Goal: Leave review/rating: Leave review/rating

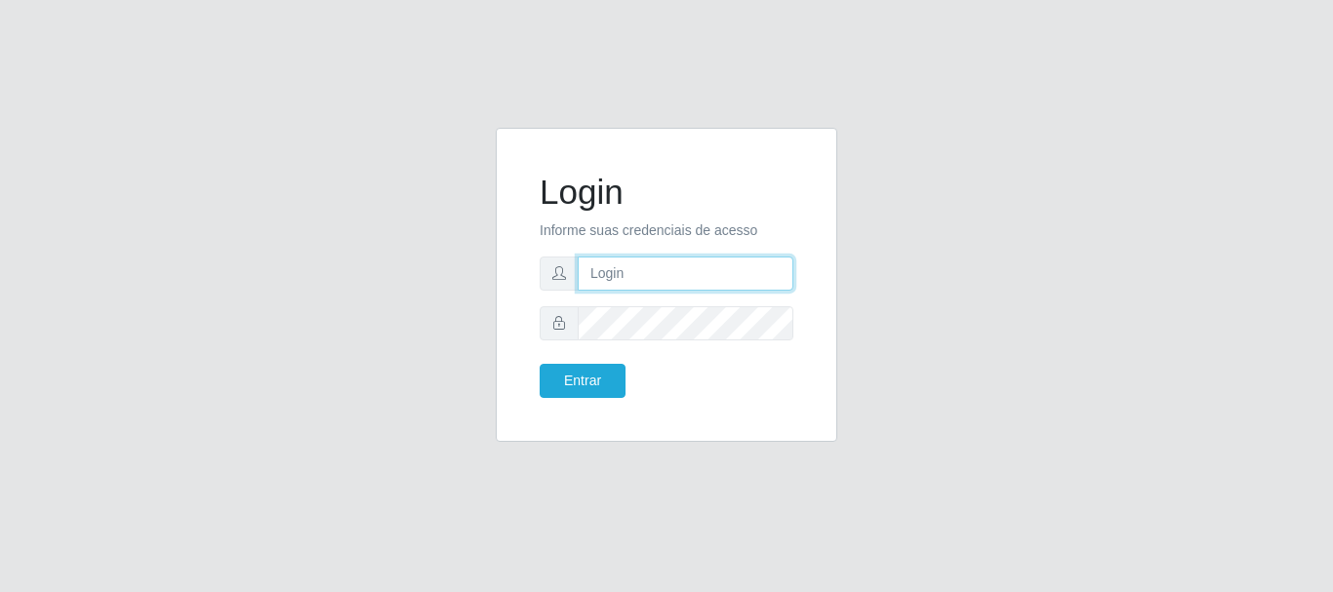
click at [709, 273] on input "text" at bounding box center [685, 274] width 216 height 34
type input "[EMAIL_ADDRESS][DOMAIN_NAME]"
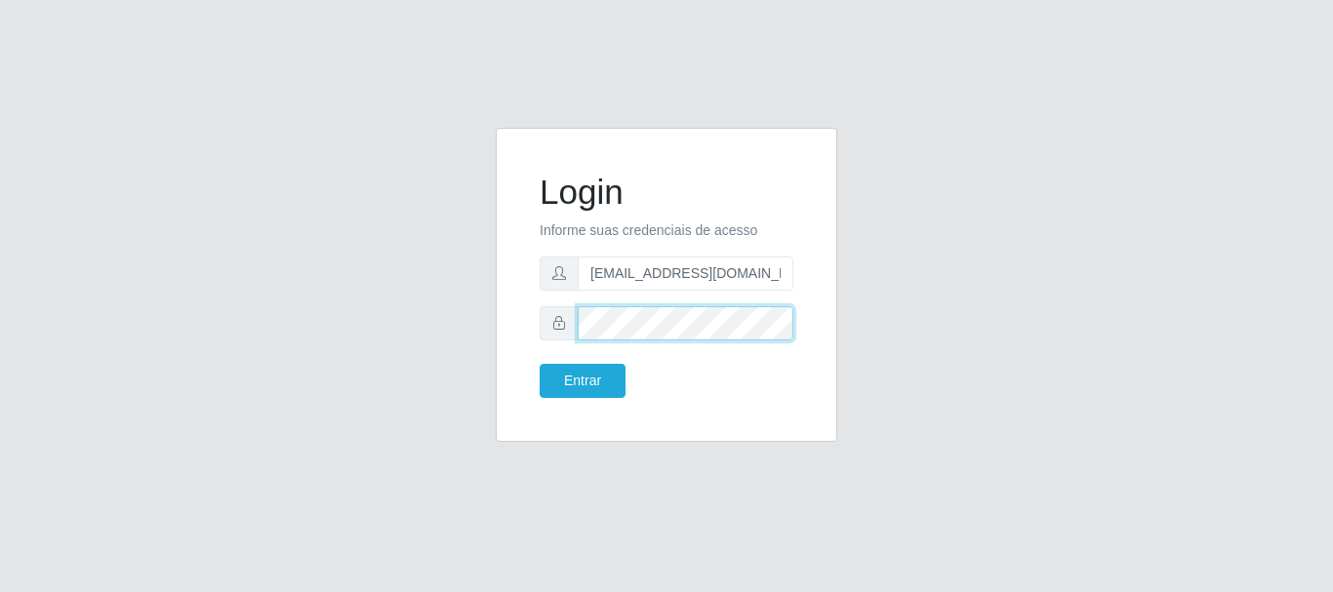
click at [539, 364] on button "Entrar" at bounding box center [582, 381] width 86 height 34
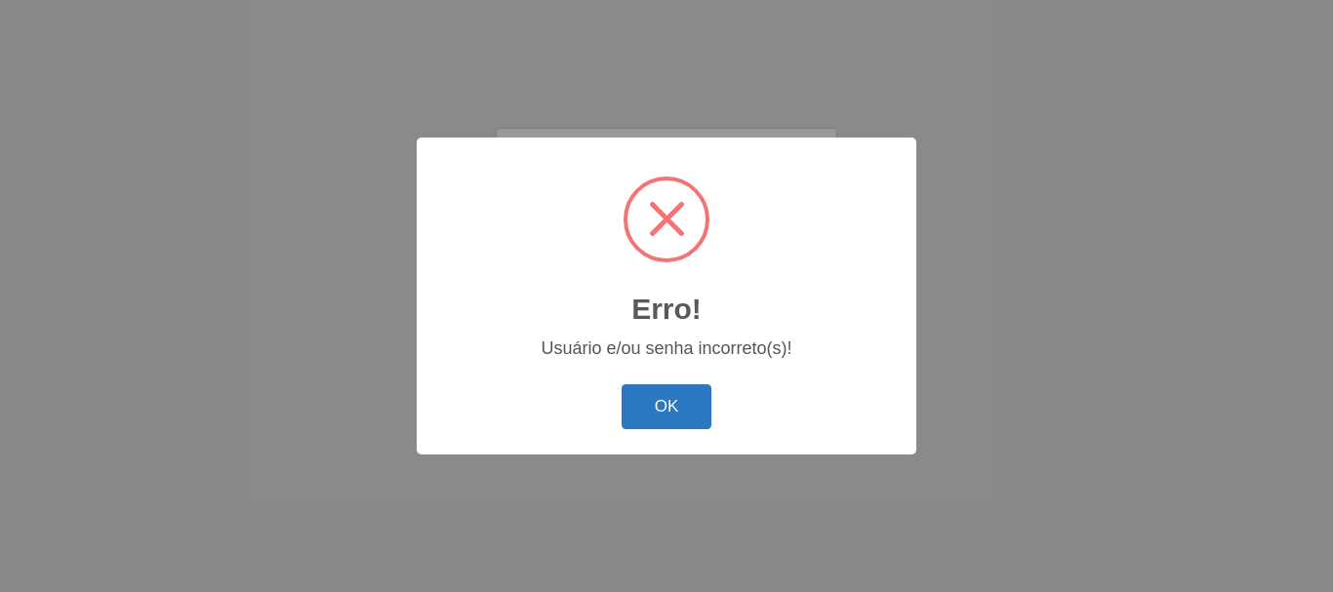
click at [683, 416] on button "OK" at bounding box center [666, 407] width 91 height 46
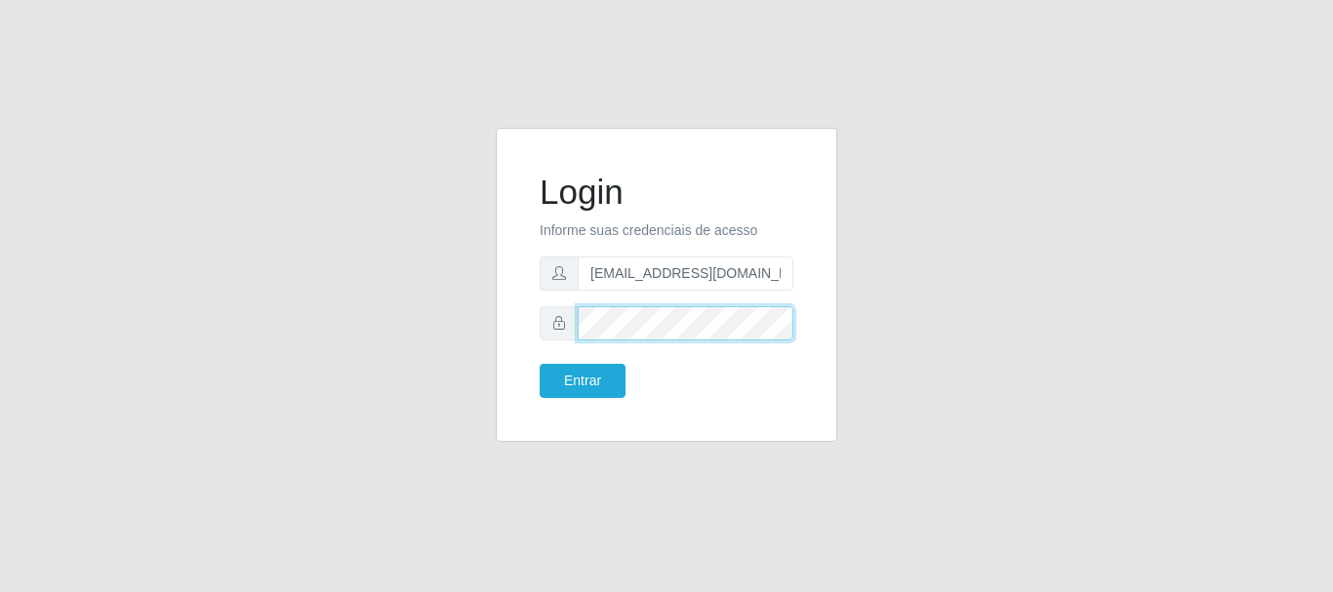
click at [539, 364] on button "Entrar" at bounding box center [582, 381] width 86 height 34
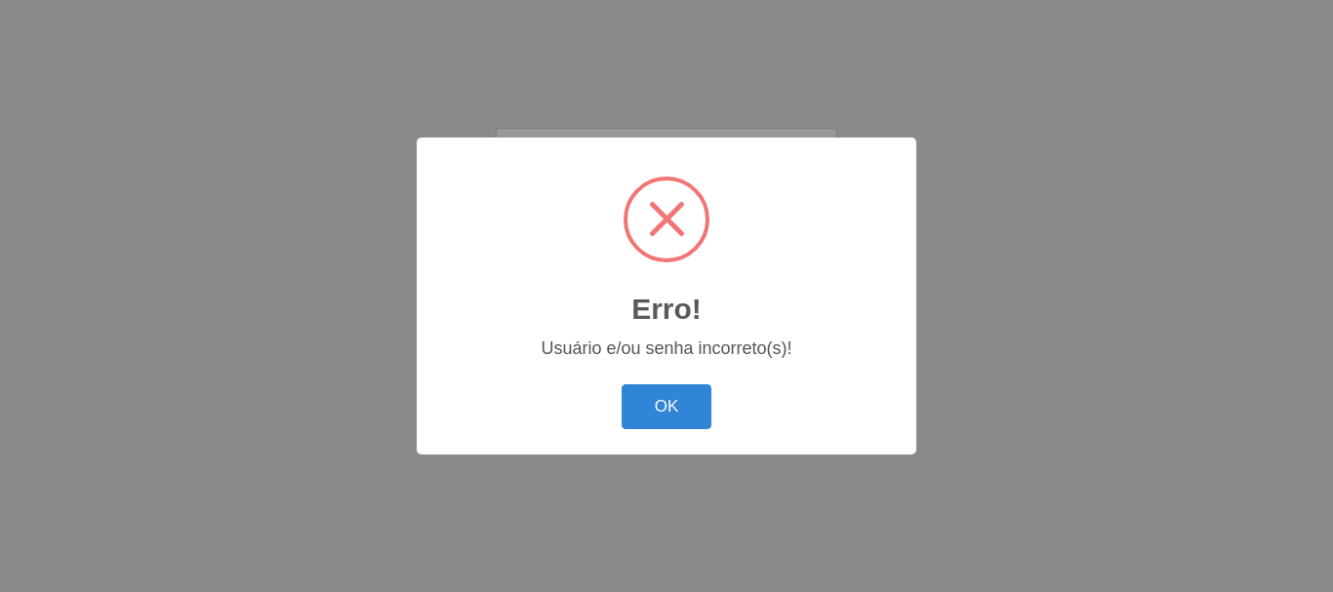
click at [621, 384] on button "OK" at bounding box center [666, 407] width 91 height 46
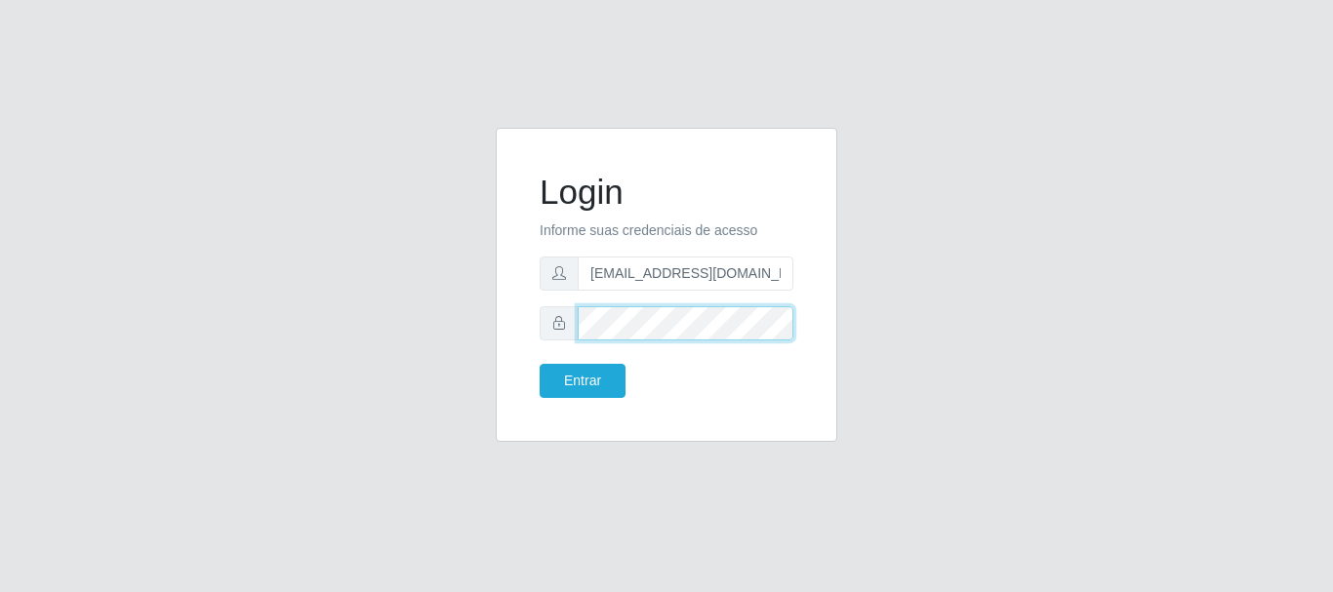
click at [539, 364] on button "Entrar" at bounding box center [582, 381] width 86 height 34
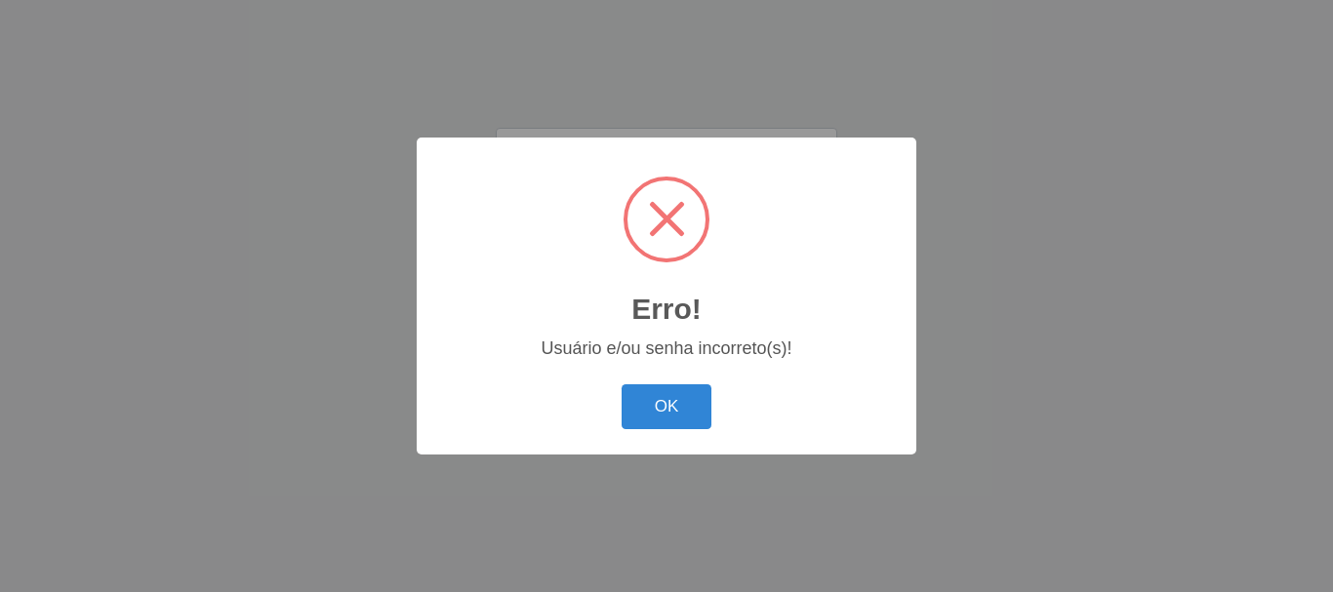
click at [683, 416] on button "OK" at bounding box center [666, 407] width 91 height 46
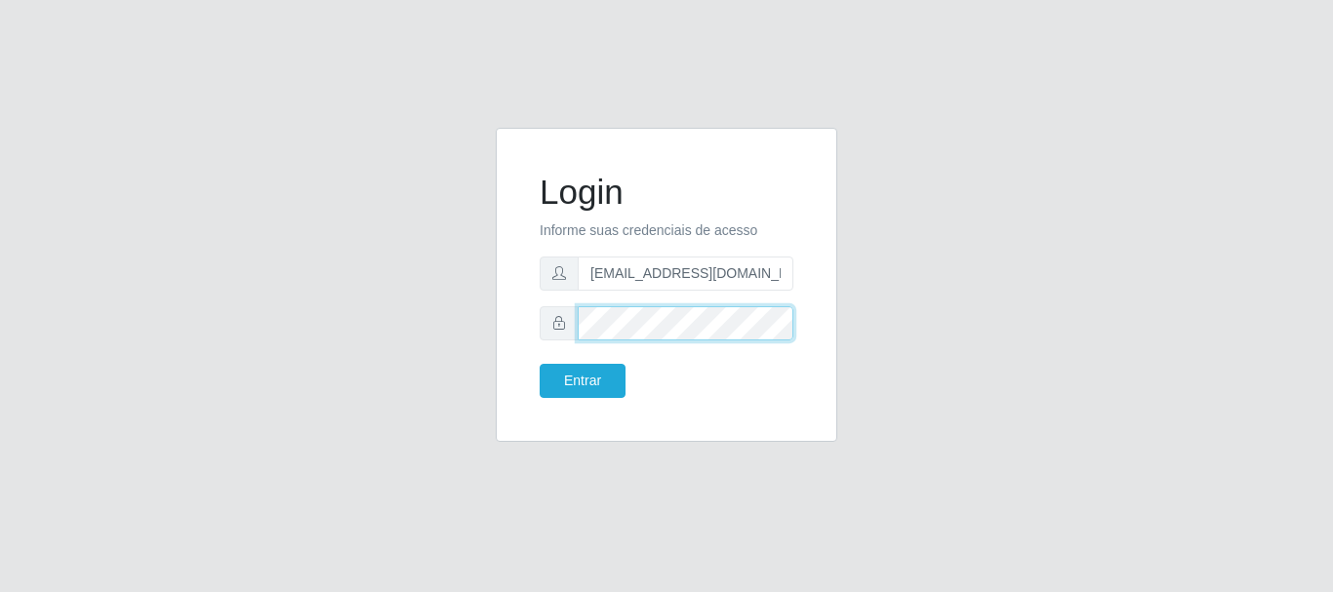
click at [539, 364] on button "Entrar" at bounding box center [582, 381] width 86 height 34
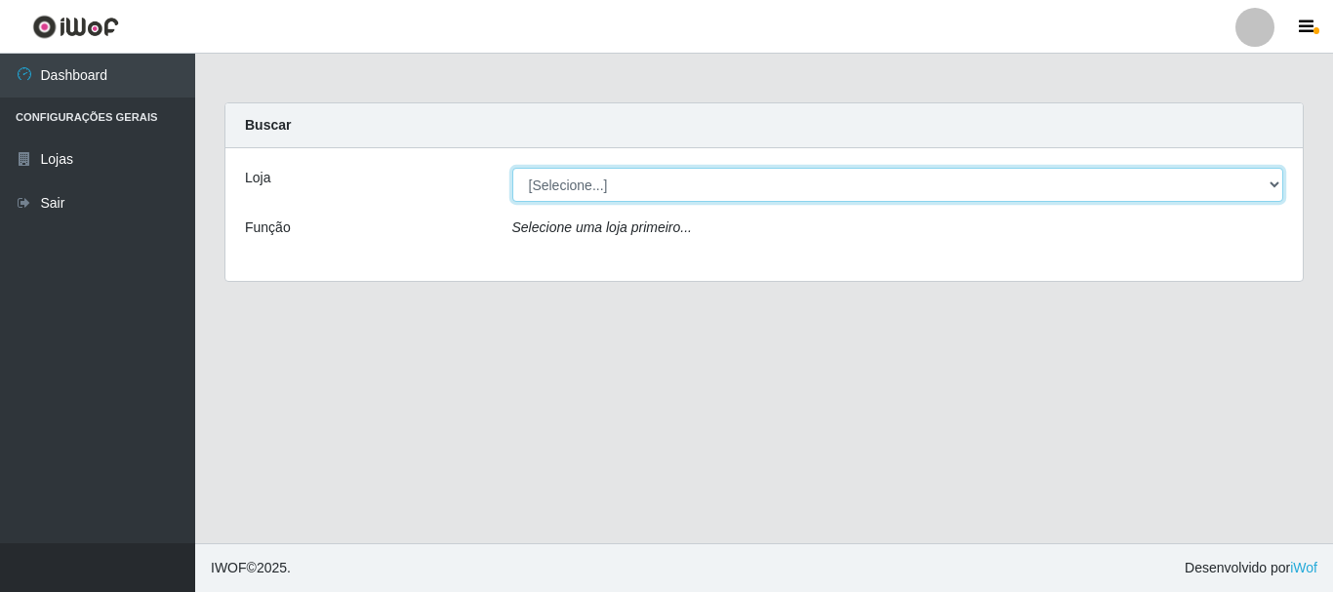
click at [669, 193] on select "[Selecione...] Queiroz Atacadão - [GEOGRAPHIC_DATA]" at bounding box center [898, 185] width 772 height 34
select select "464"
click at [512, 168] on select "[Selecione...] Queiroz Atacadão - [GEOGRAPHIC_DATA]" at bounding box center [898, 185] width 772 height 34
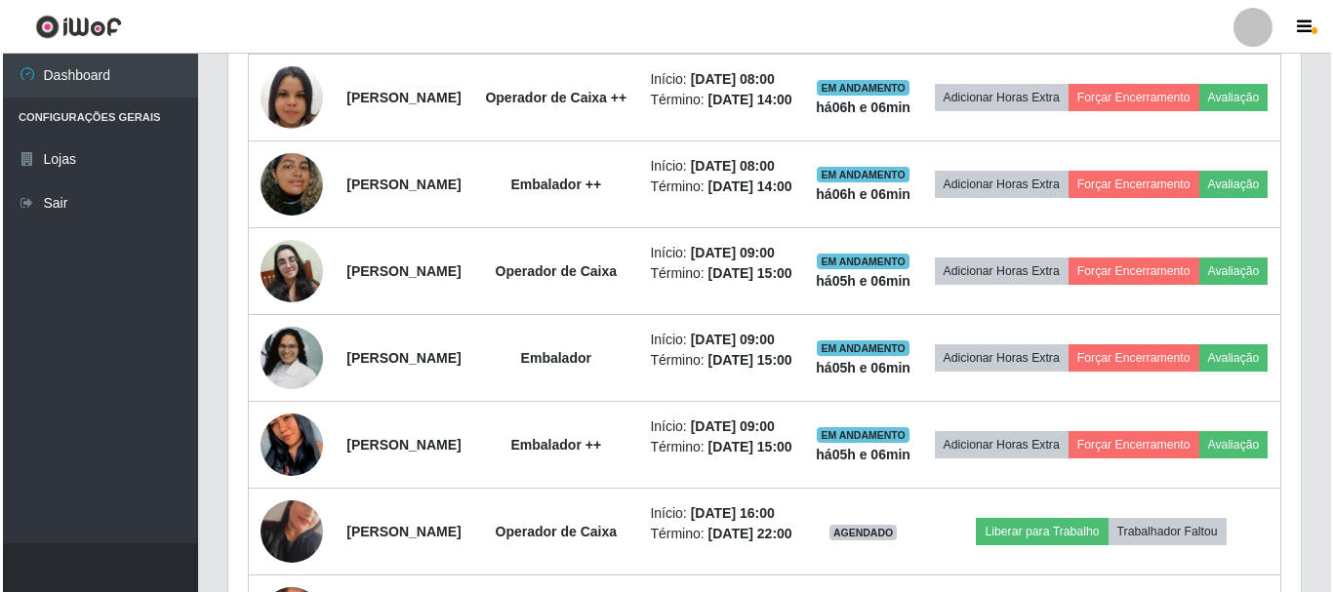
scroll to position [975, 0]
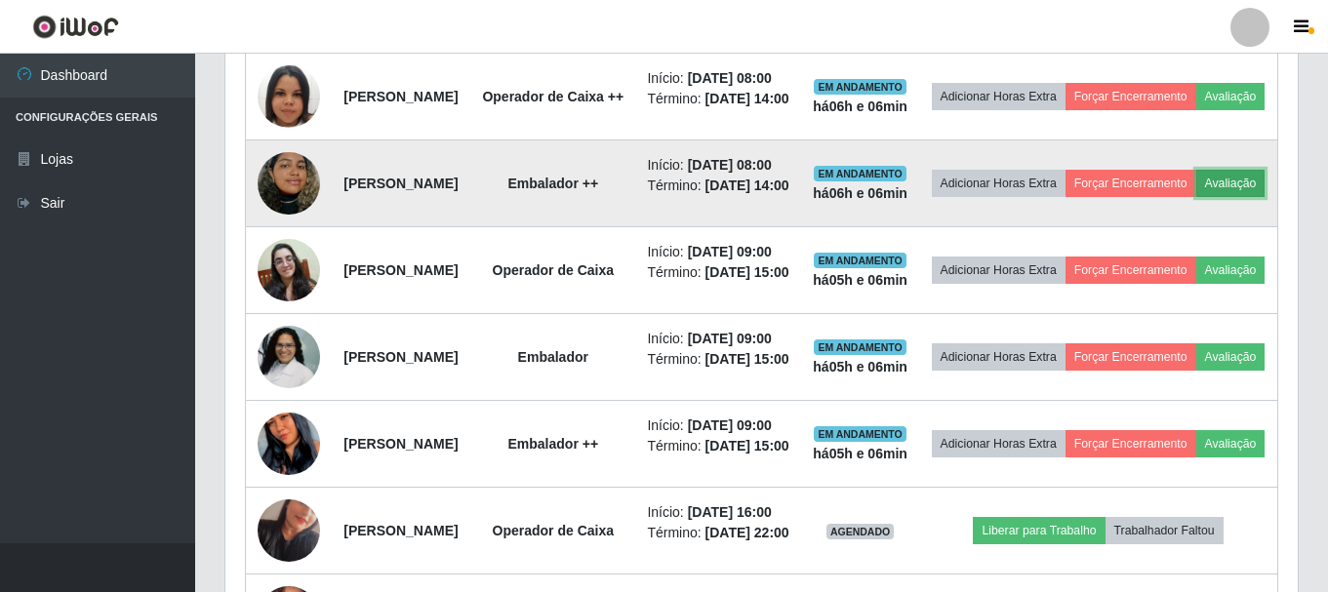
click at [1196, 197] on button "Avaliação" at bounding box center [1230, 183] width 69 height 27
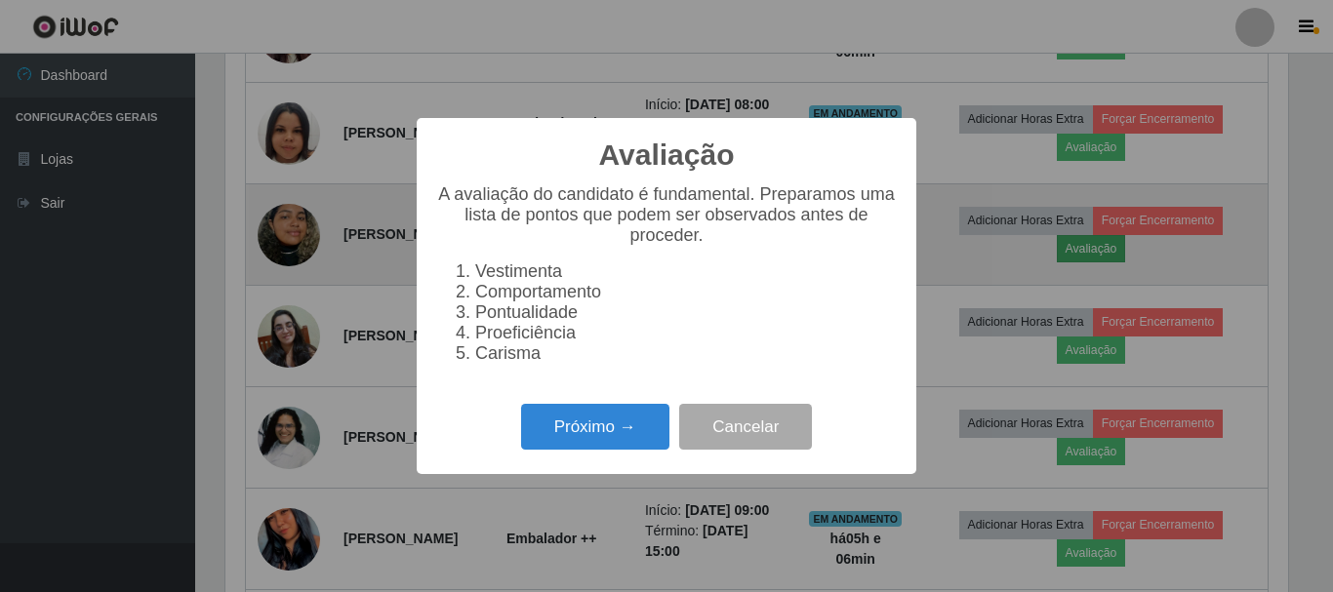
scroll to position [405, 1062]
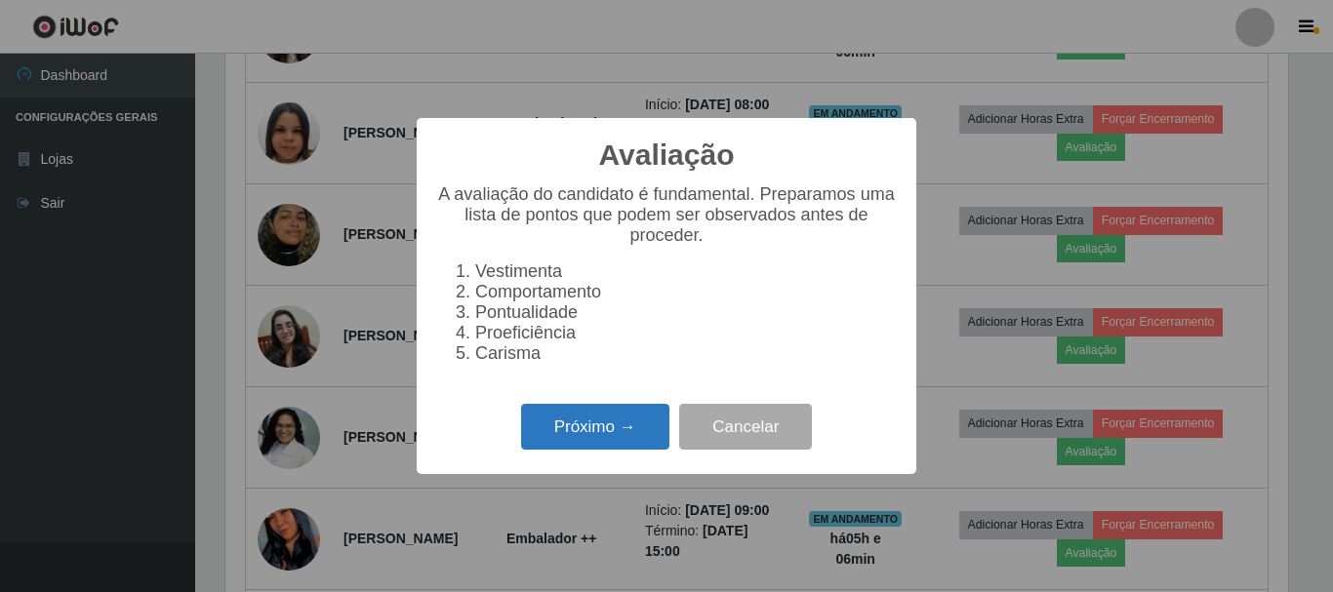
click at [625, 439] on button "Próximo →" at bounding box center [595, 427] width 148 height 46
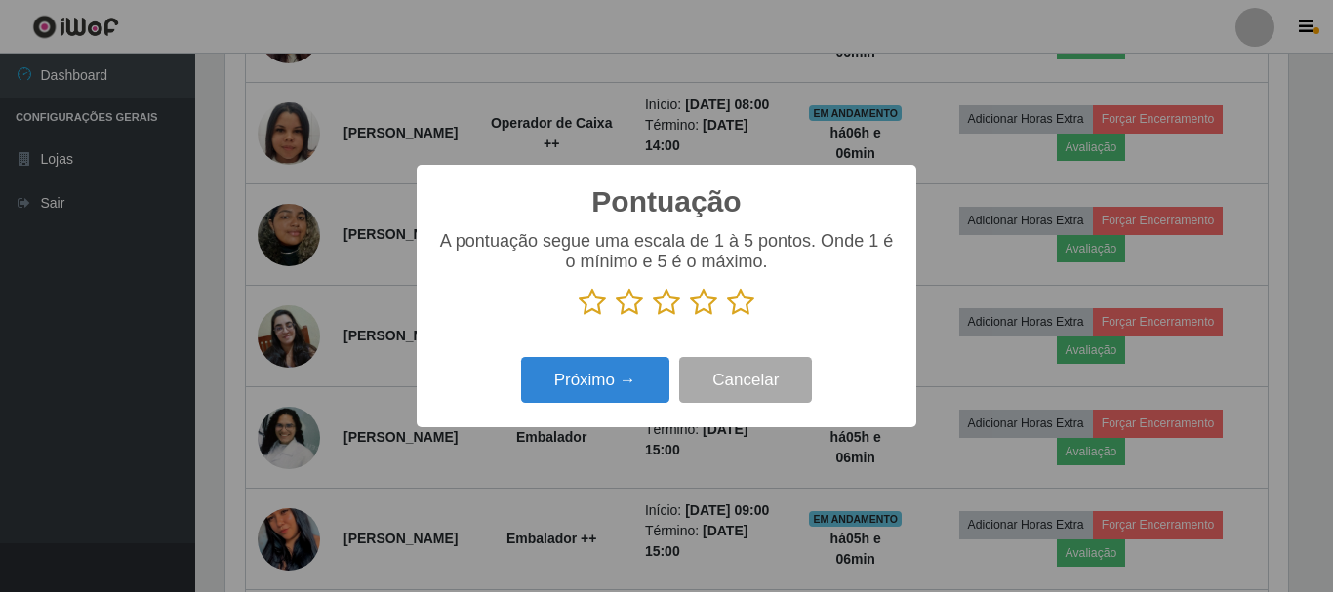
click at [706, 316] on icon at bounding box center [703, 302] width 27 height 29
click at [690, 317] on input "radio" at bounding box center [690, 317] width 0 height 0
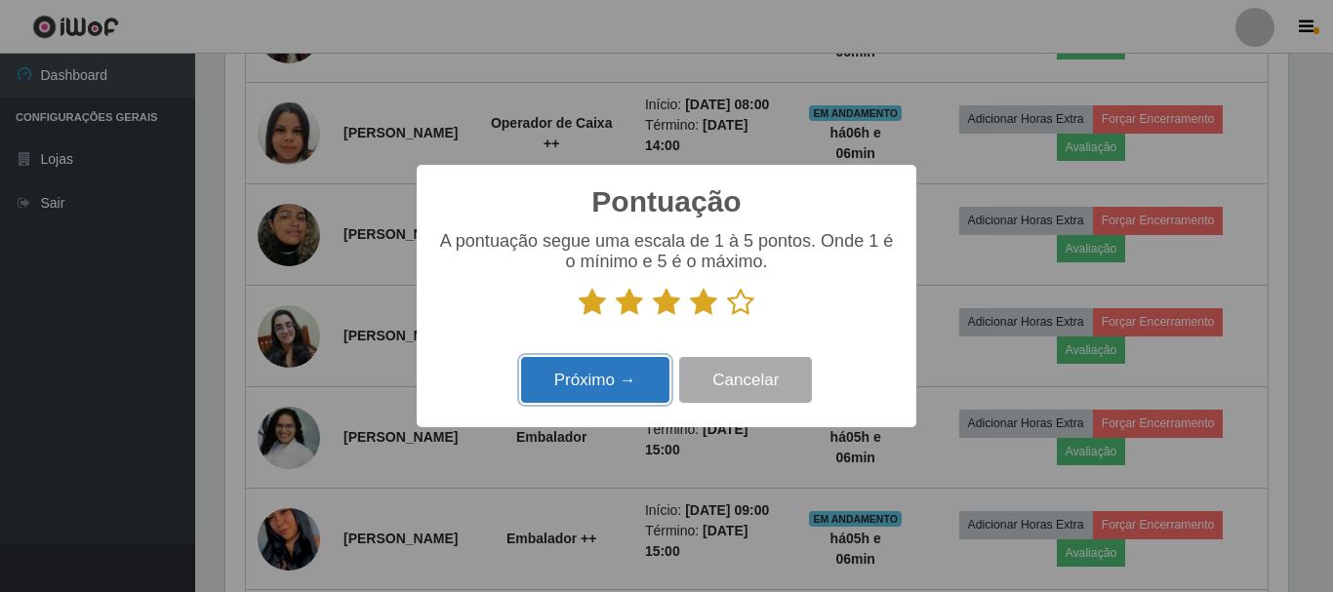
click at [605, 371] on button "Próximo →" at bounding box center [595, 380] width 148 height 46
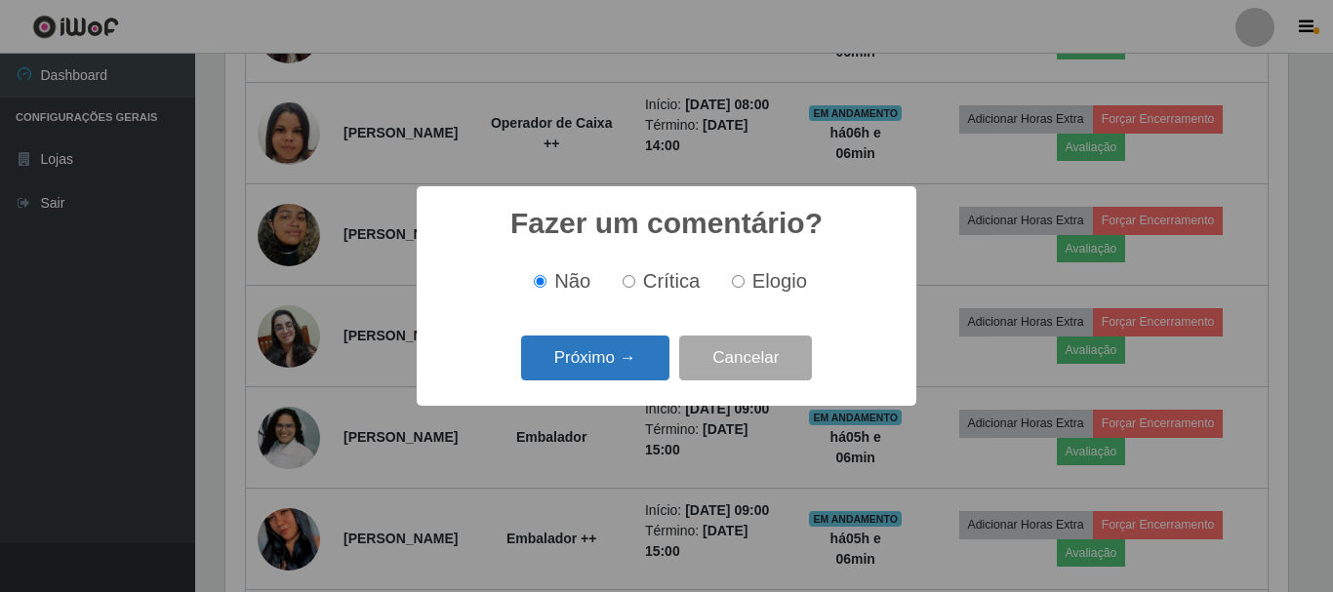
click at [620, 365] on button "Próximo →" at bounding box center [595, 359] width 148 height 46
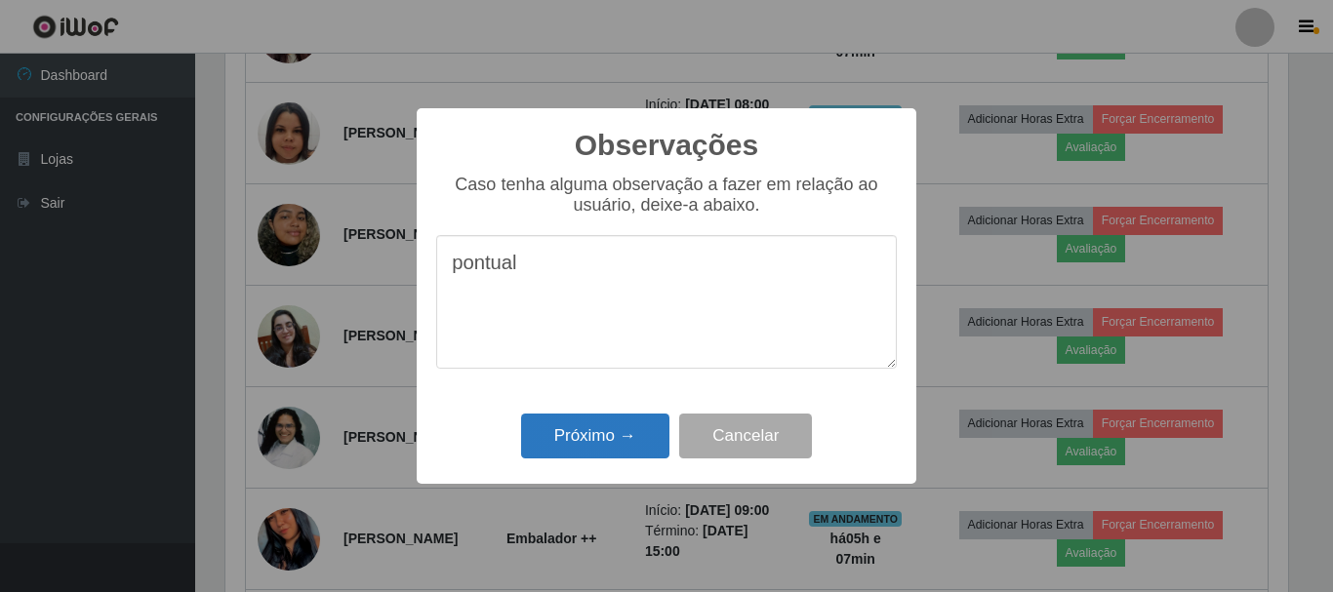
type textarea "pontual"
click at [606, 447] on button "Próximo →" at bounding box center [595, 437] width 148 height 46
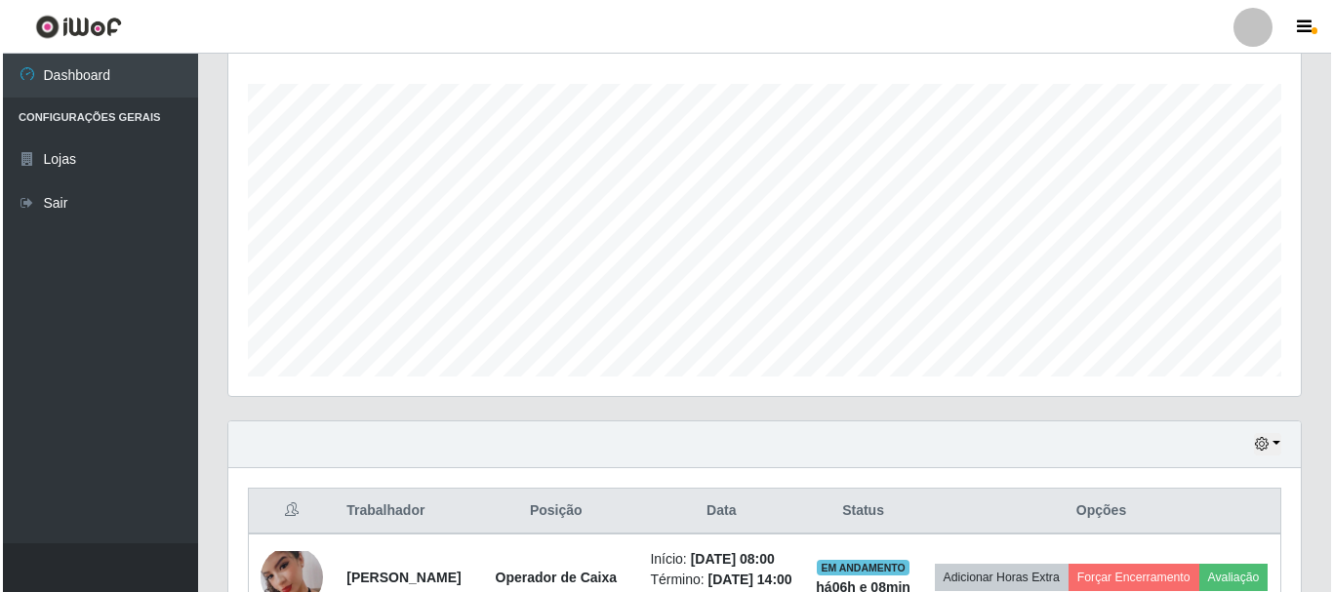
scroll to position [585, 0]
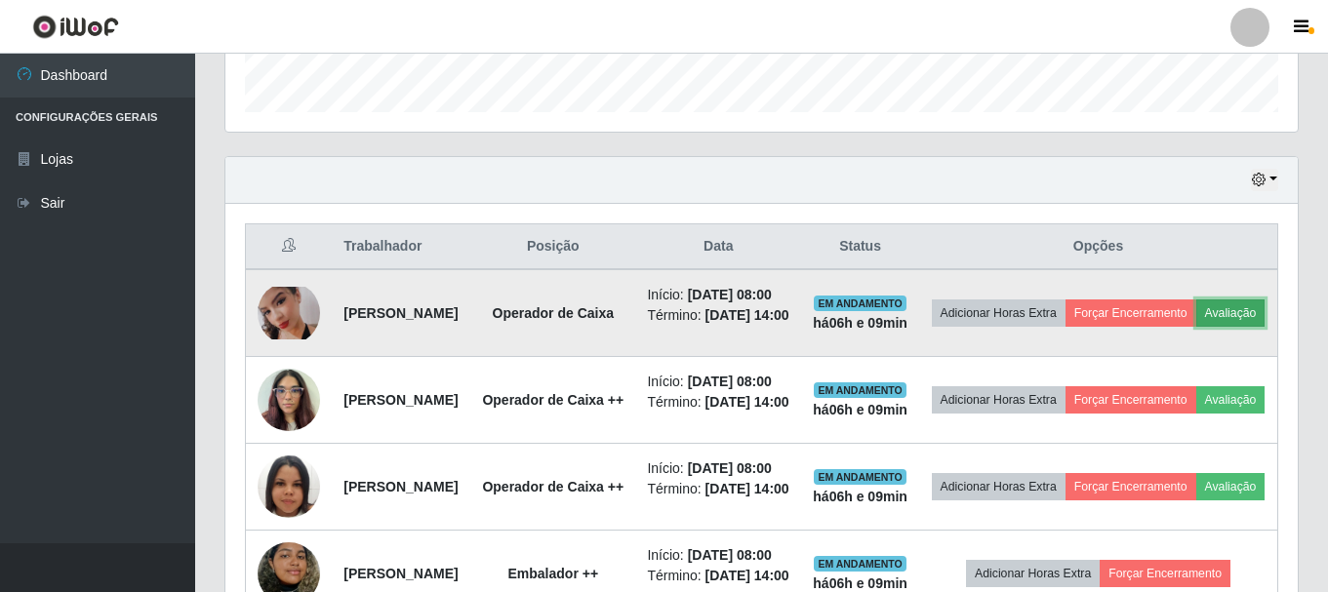
click at [1196, 327] on button "Avaliação" at bounding box center [1230, 312] width 69 height 27
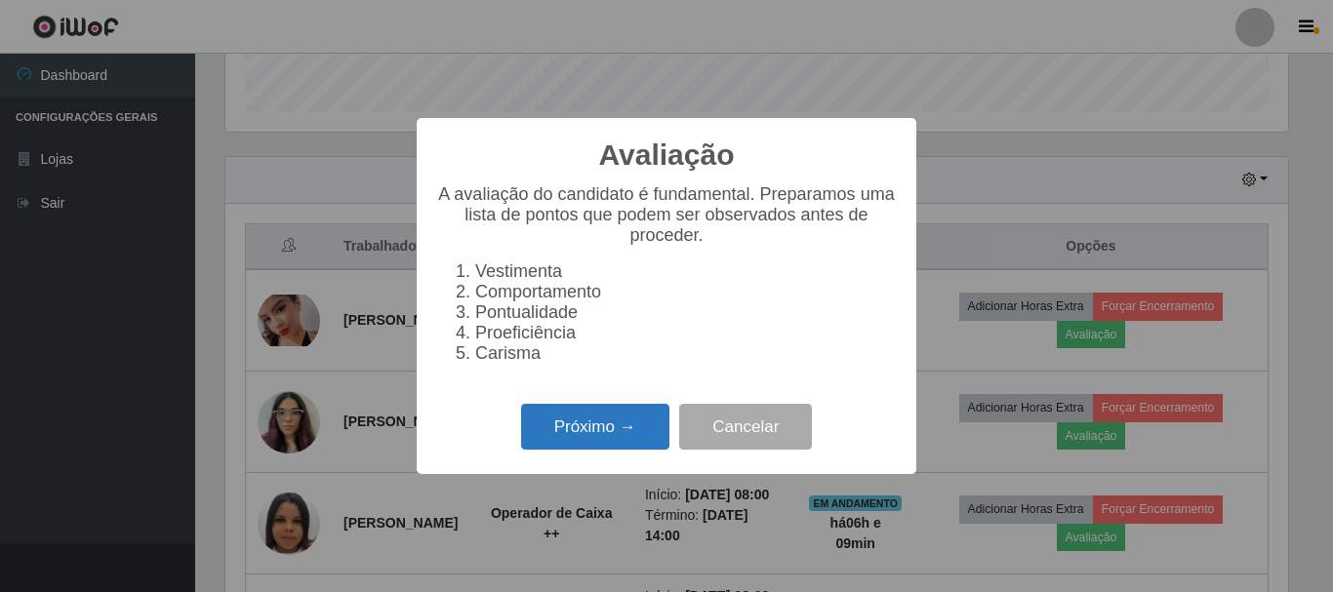
click at [608, 440] on button "Próximo →" at bounding box center [595, 427] width 148 height 46
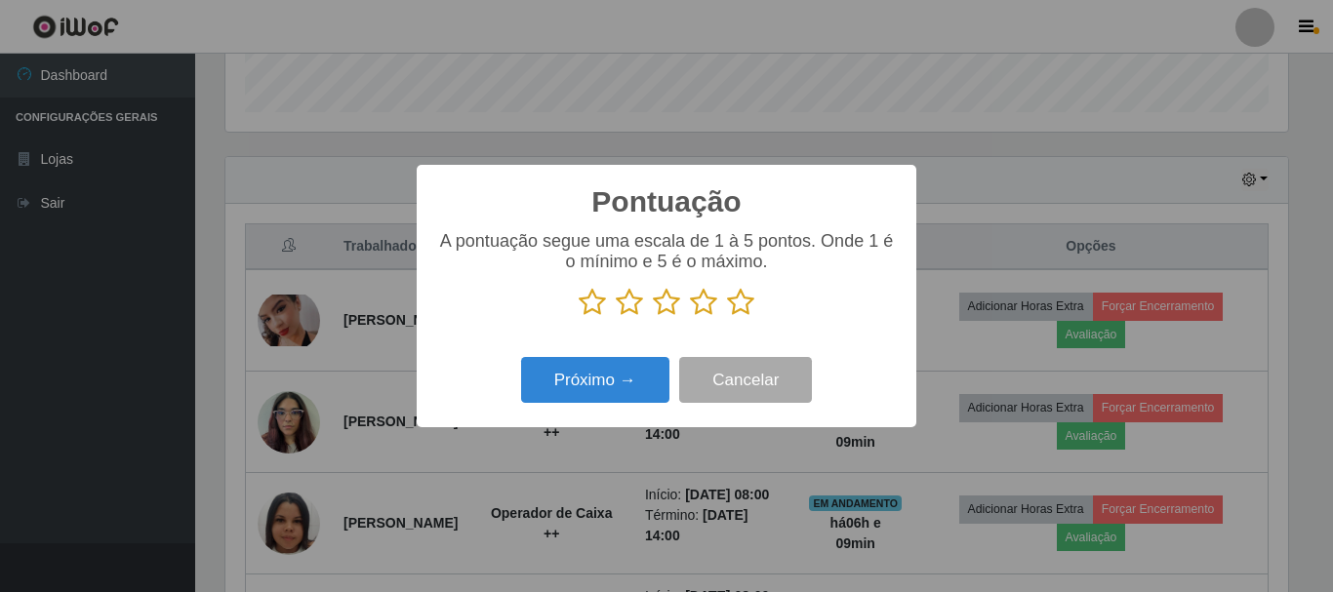
click at [742, 302] on icon at bounding box center [740, 302] width 27 height 29
click at [727, 317] on input "radio" at bounding box center [727, 317] width 0 height 0
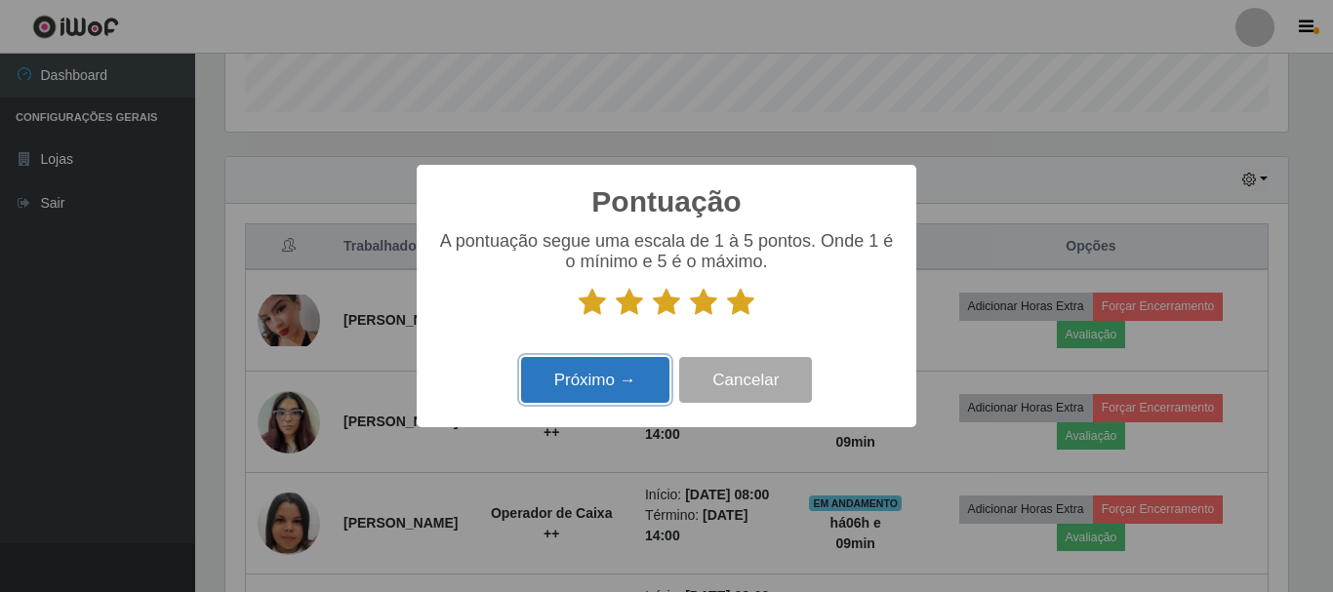
click at [567, 376] on button "Próximo →" at bounding box center [595, 380] width 148 height 46
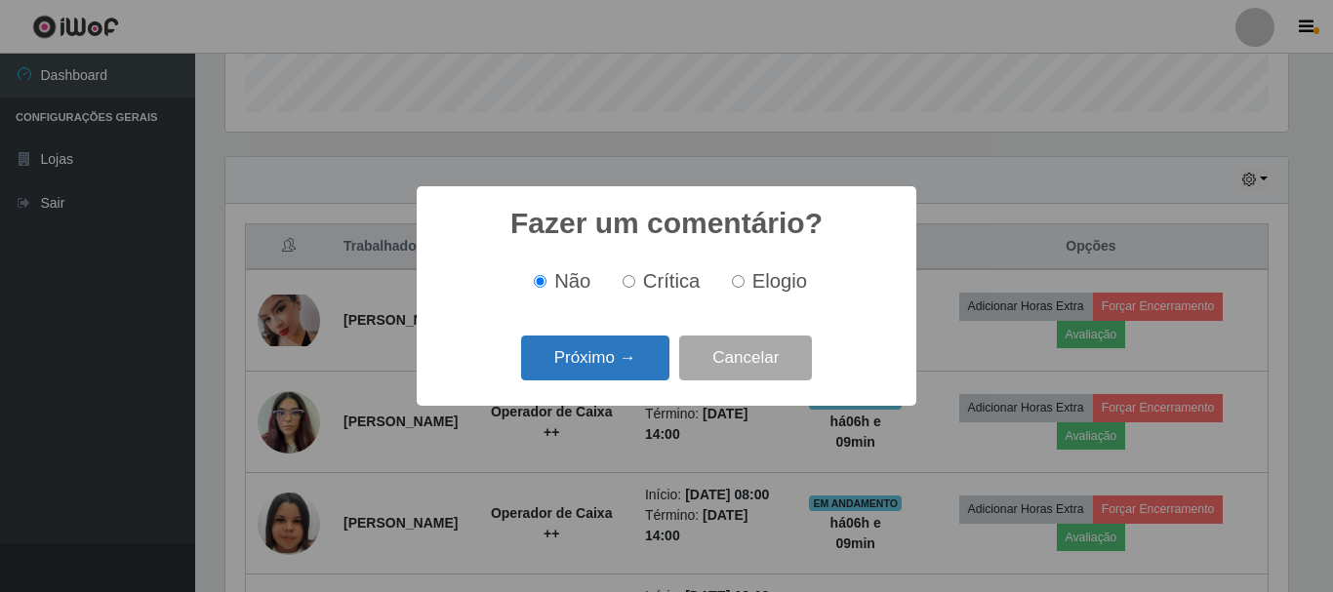
click at [575, 365] on button "Próximo →" at bounding box center [595, 359] width 148 height 46
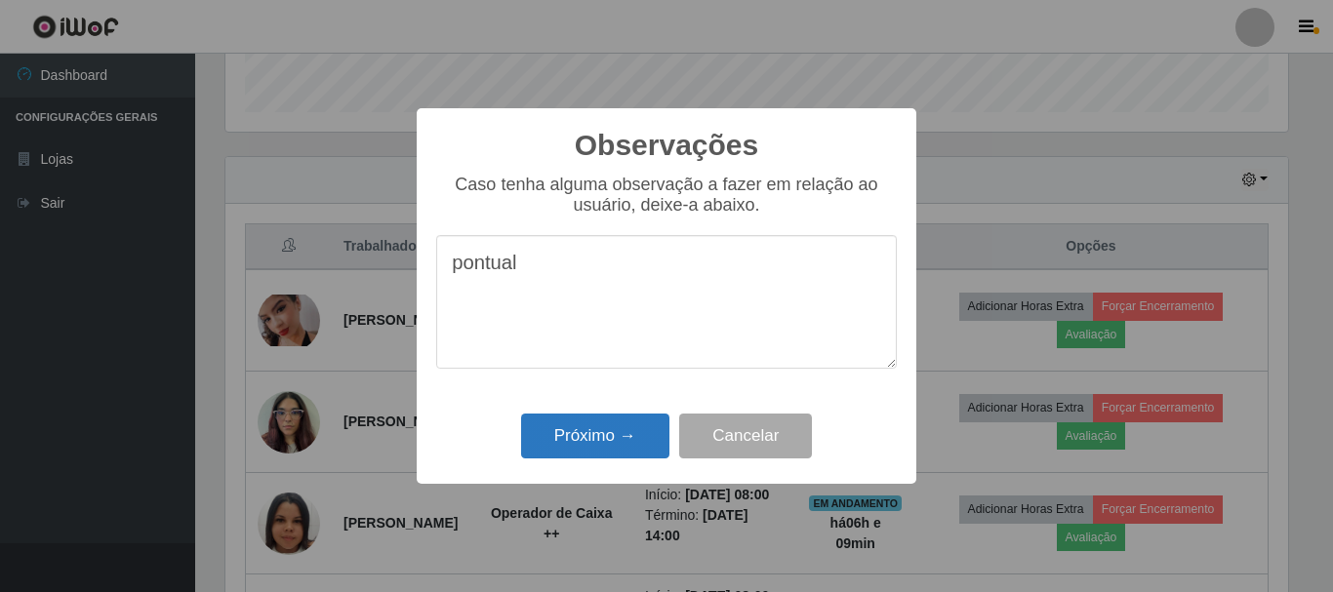
type textarea "pontual"
click at [564, 431] on button "Próximo →" at bounding box center [595, 437] width 148 height 46
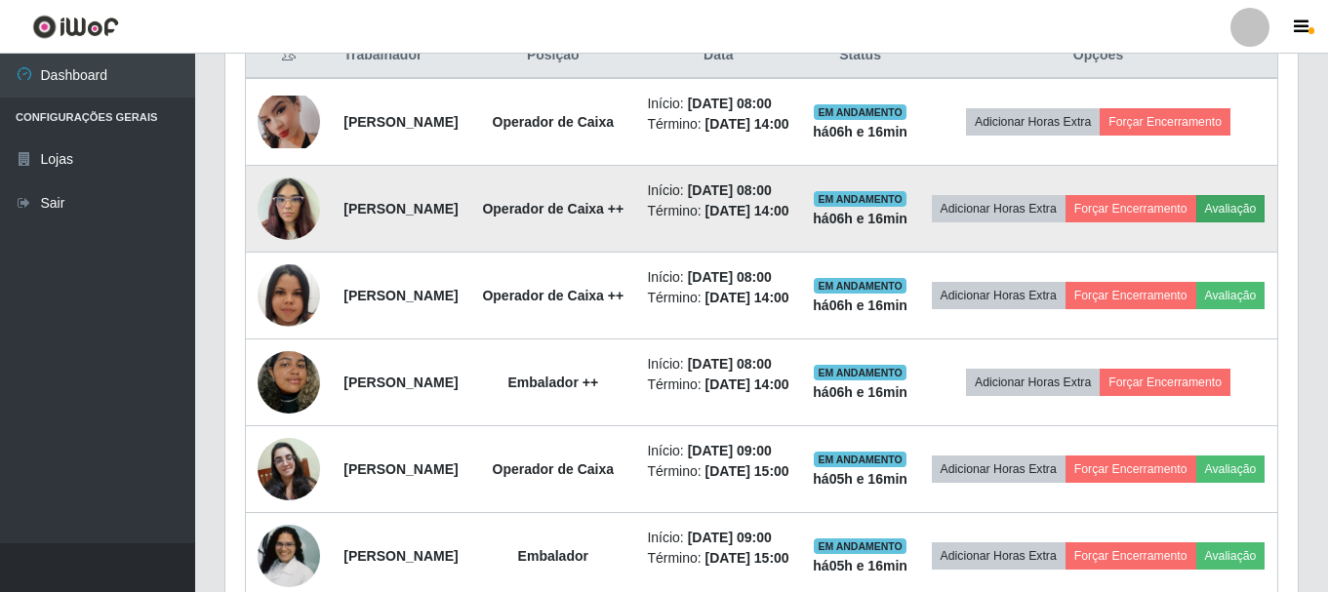
scroll to position [780, 0]
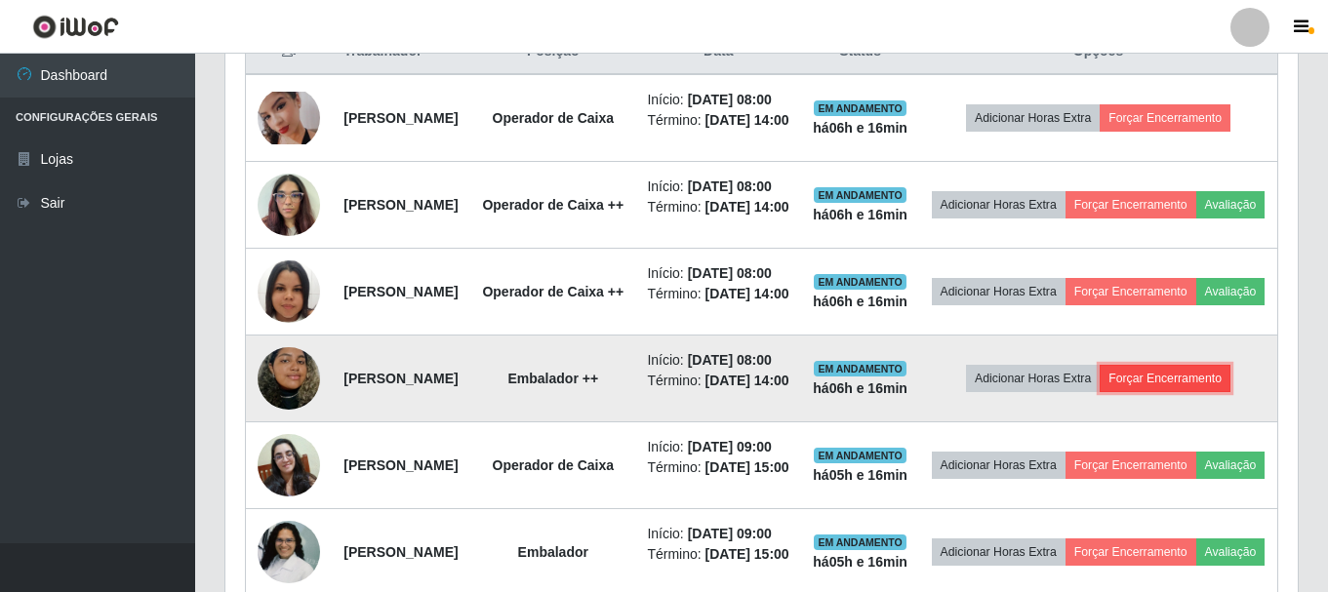
click at [1208, 392] on button "Forçar Encerramento" at bounding box center [1164, 378] width 131 height 27
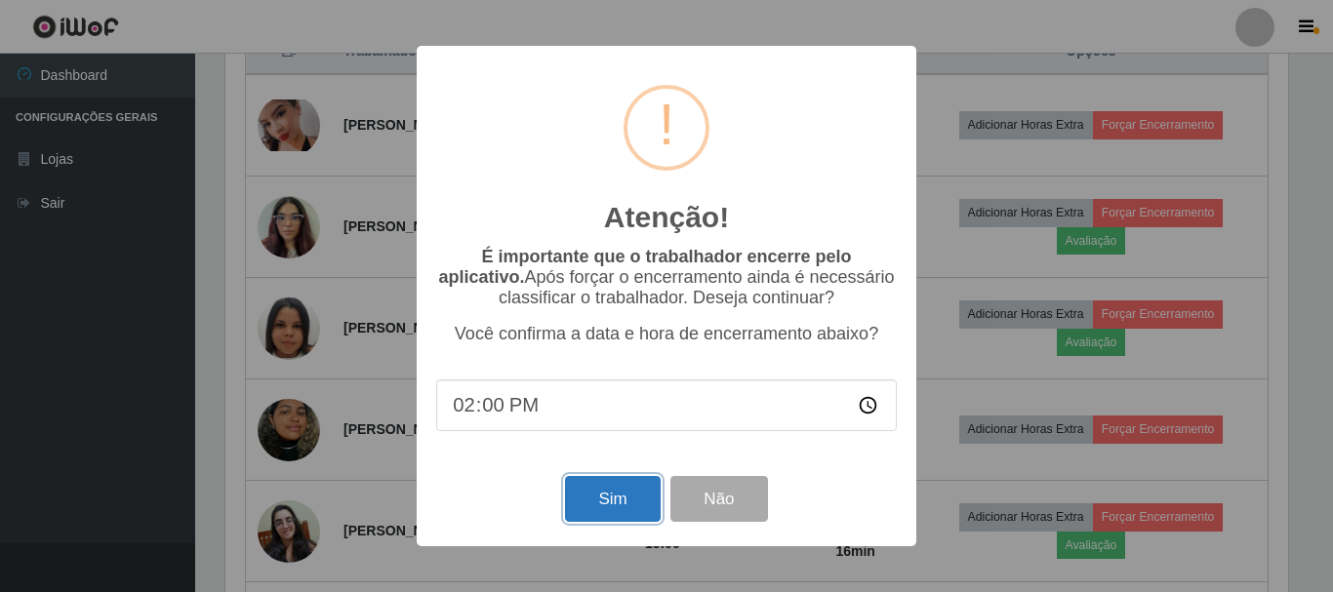
click at [615, 497] on button "Sim" at bounding box center [612, 499] width 95 height 46
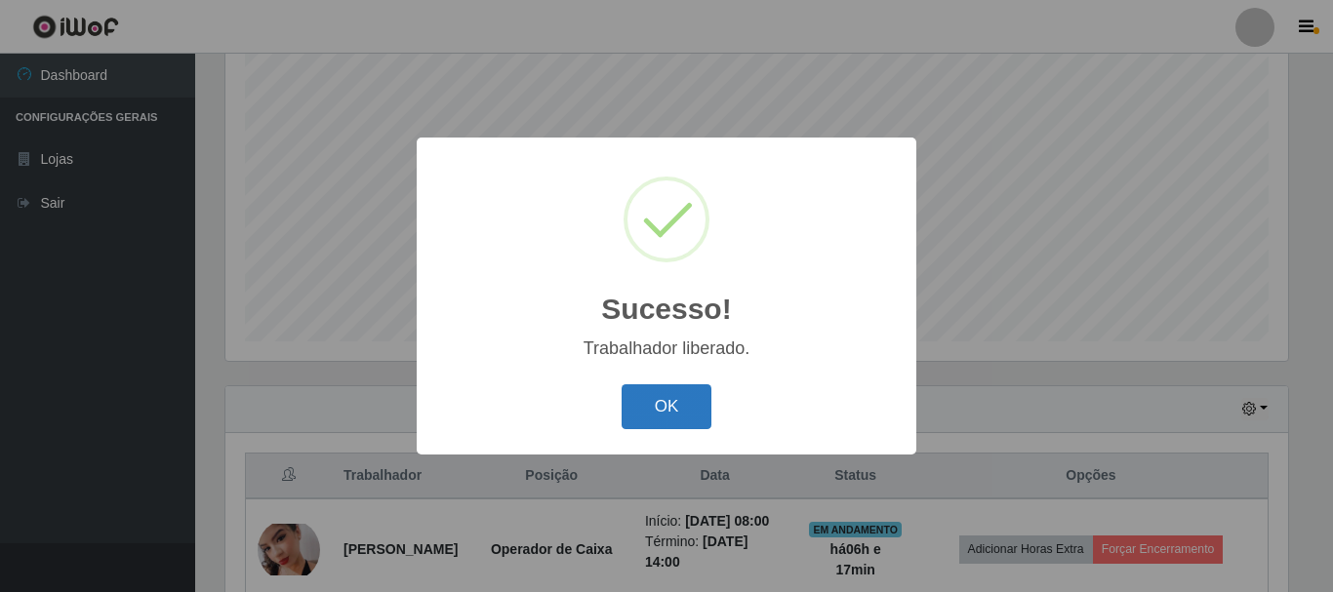
click at [687, 418] on button "OK" at bounding box center [666, 407] width 91 height 46
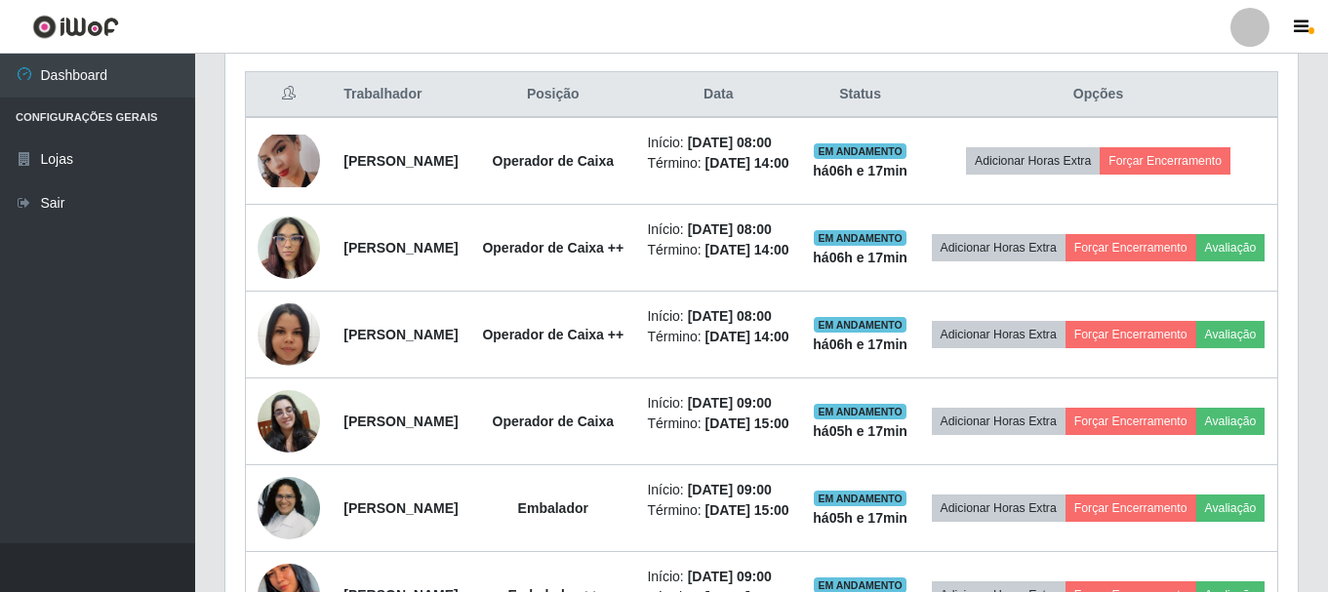
scroll to position [844, 0]
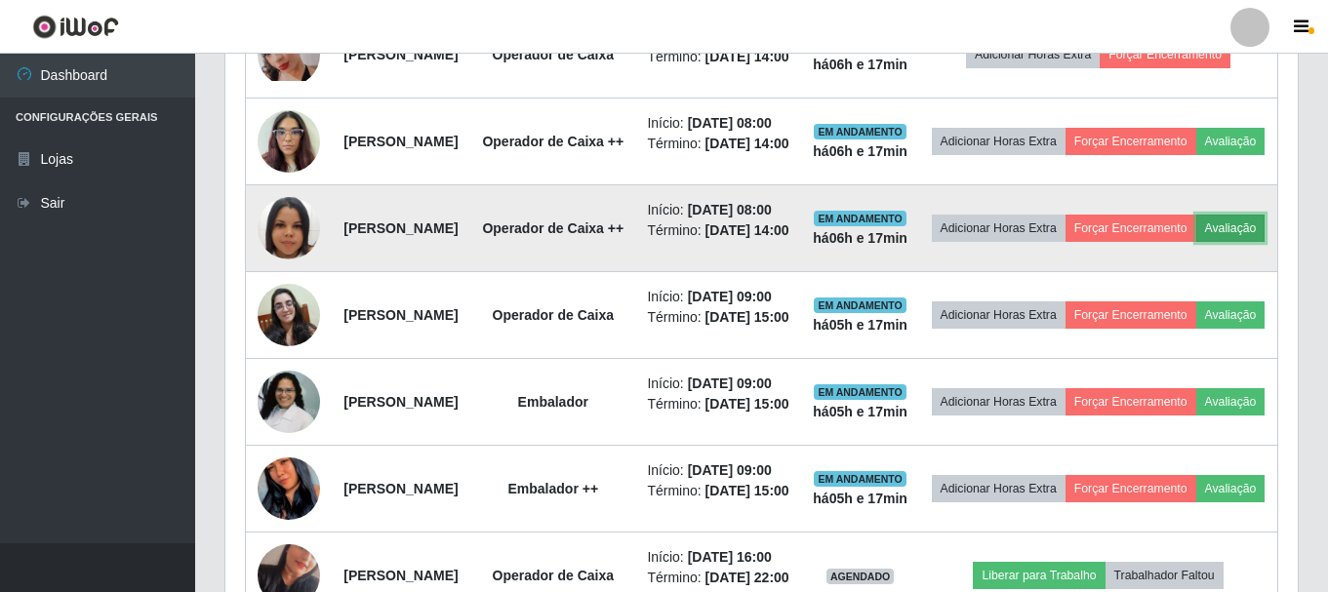
click at [1196, 242] on button "Avaliação" at bounding box center [1230, 228] width 69 height 27
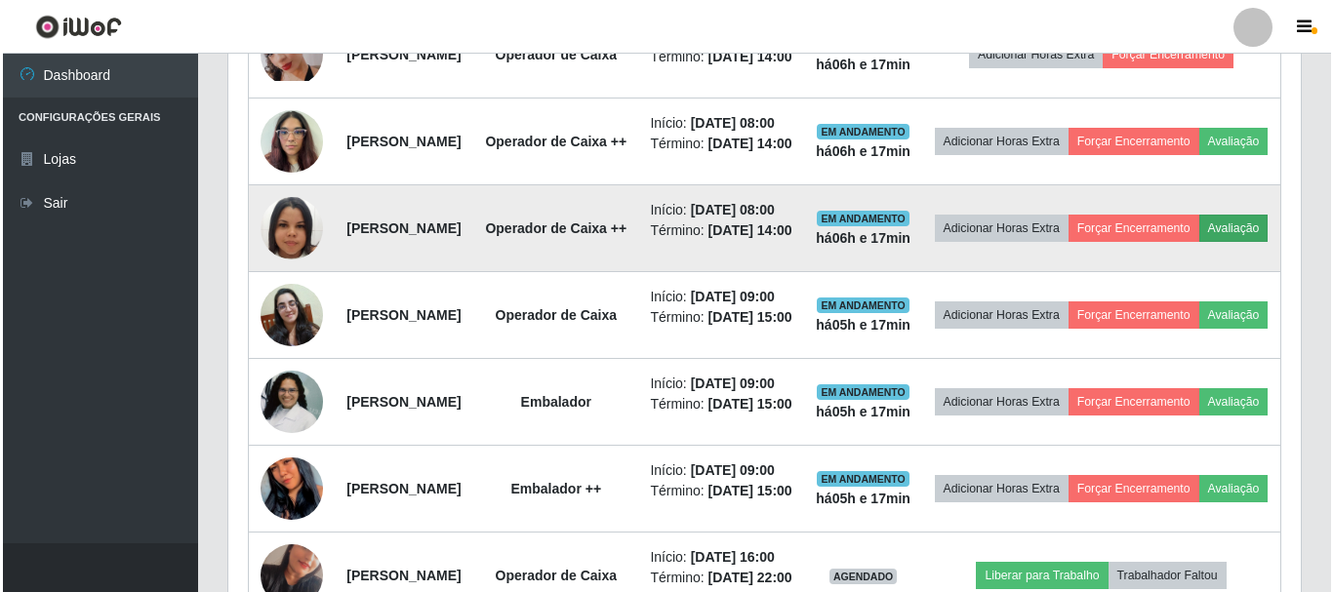
scroll to position [405, 1062]
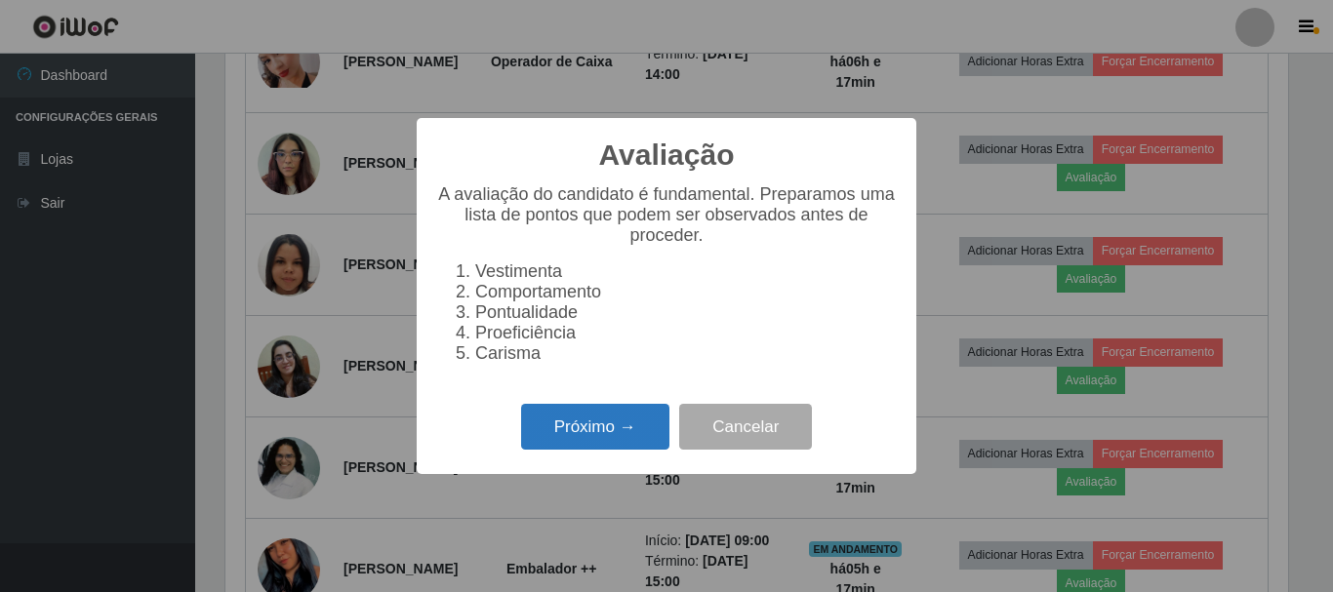
click at [631, 431] on button "Próximo →" at bounding box center [595, 427] width 148 height 46
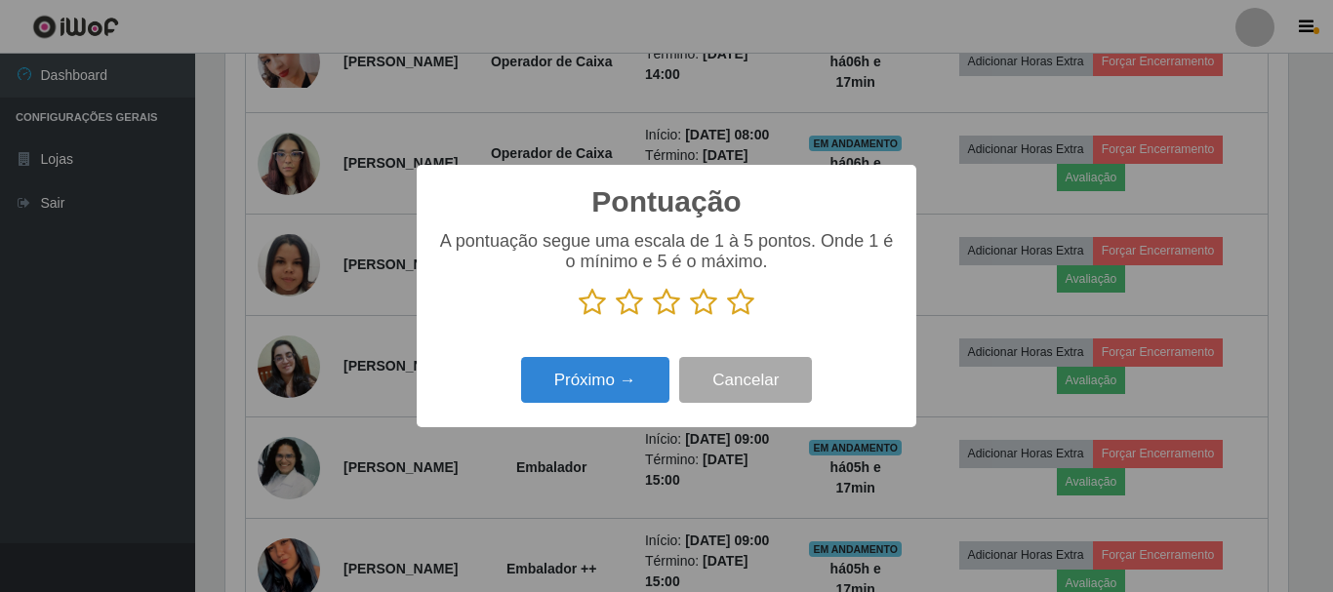
click at [740, 301] on icon at bounding box center [740, 302] width 27 height 29
click at [727, 317] on input "radio" at bounding box center [727, 317] width 0 height 0
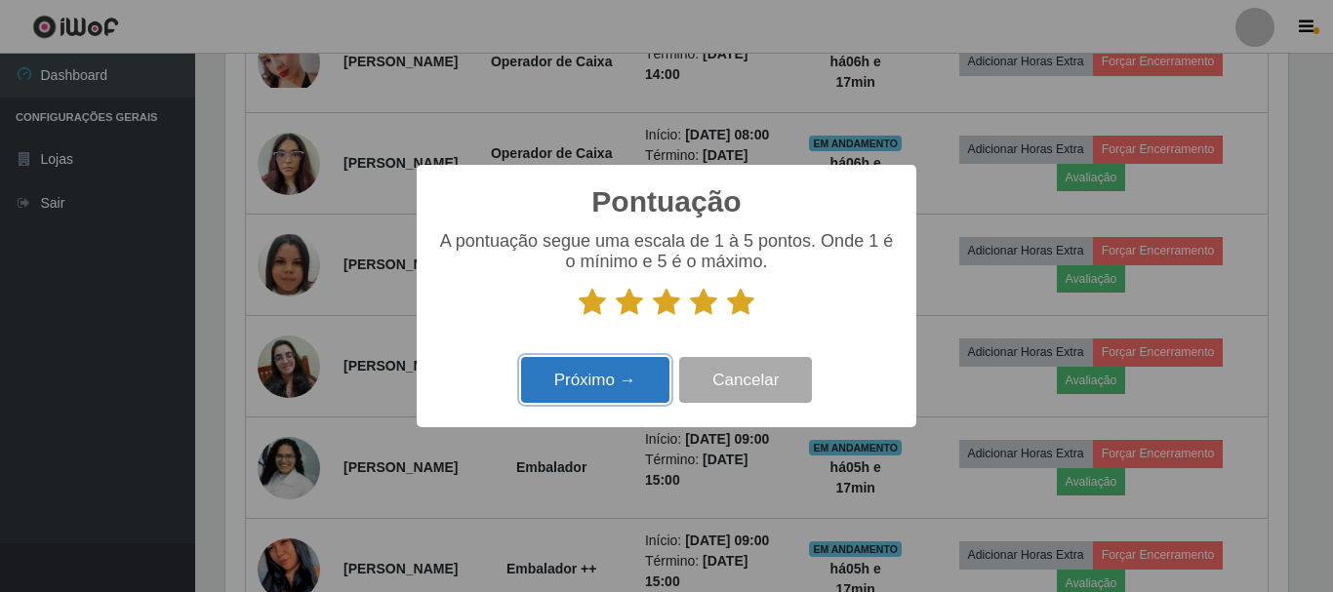
click at [630, 376] on button "Próximo →" at bounding box center [595, 380] width 148 height 46
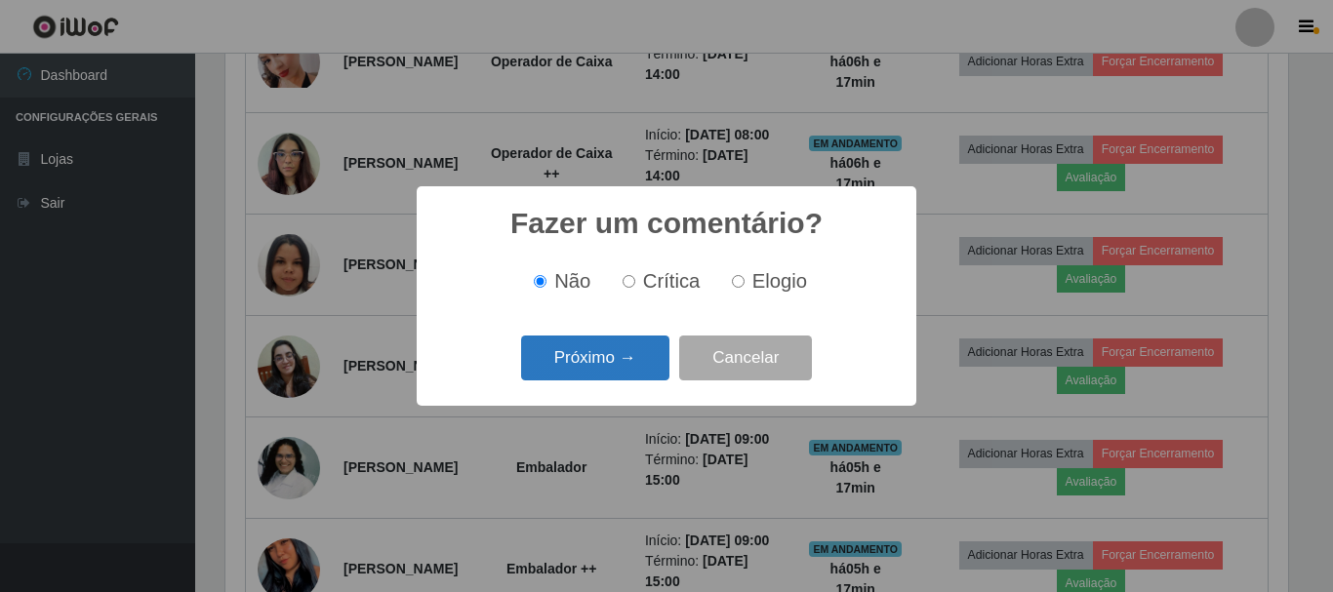
click at [637, 368] on button "Próximo →" at bounding box center [595, 359] width 148 height 46
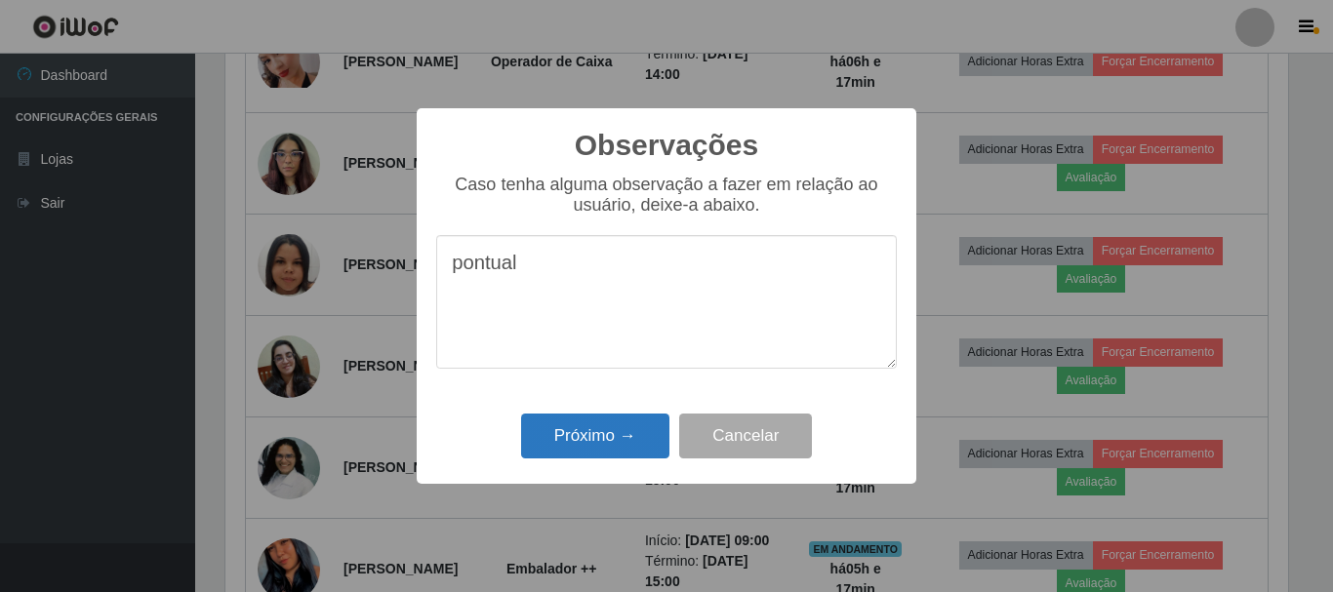
type textarea "pontual"
click at [636, 435] on button "Próximo →" at bounding box center [595, 437] width 148 height 46
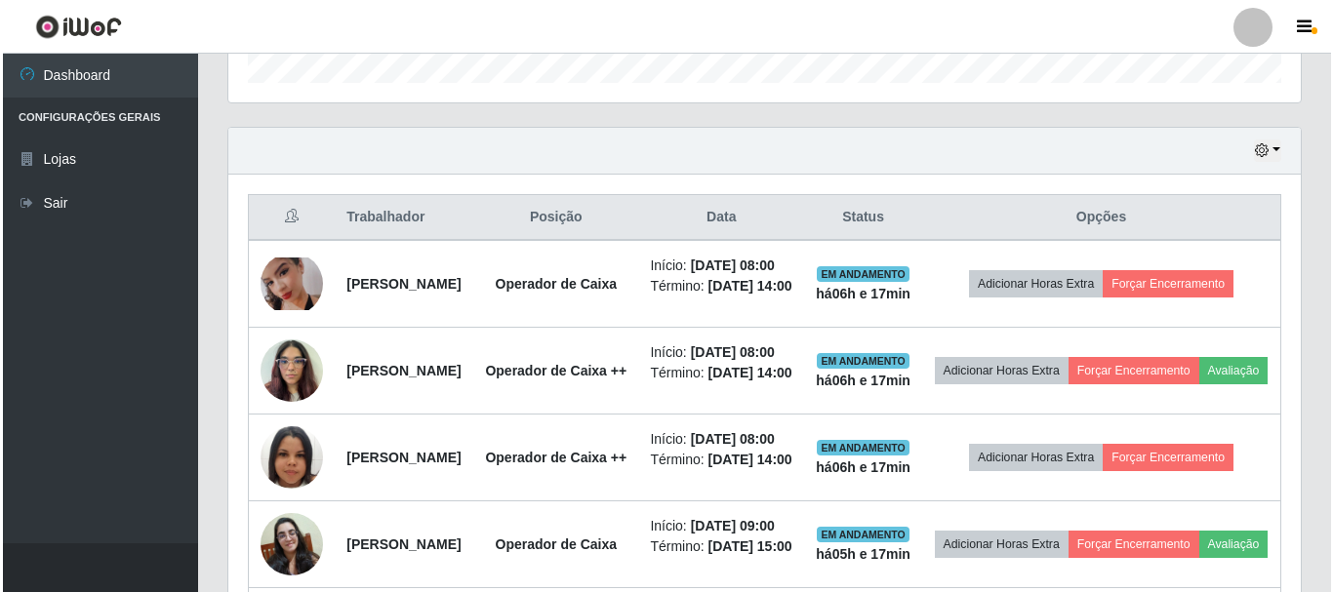
scroll to position [649, 0]
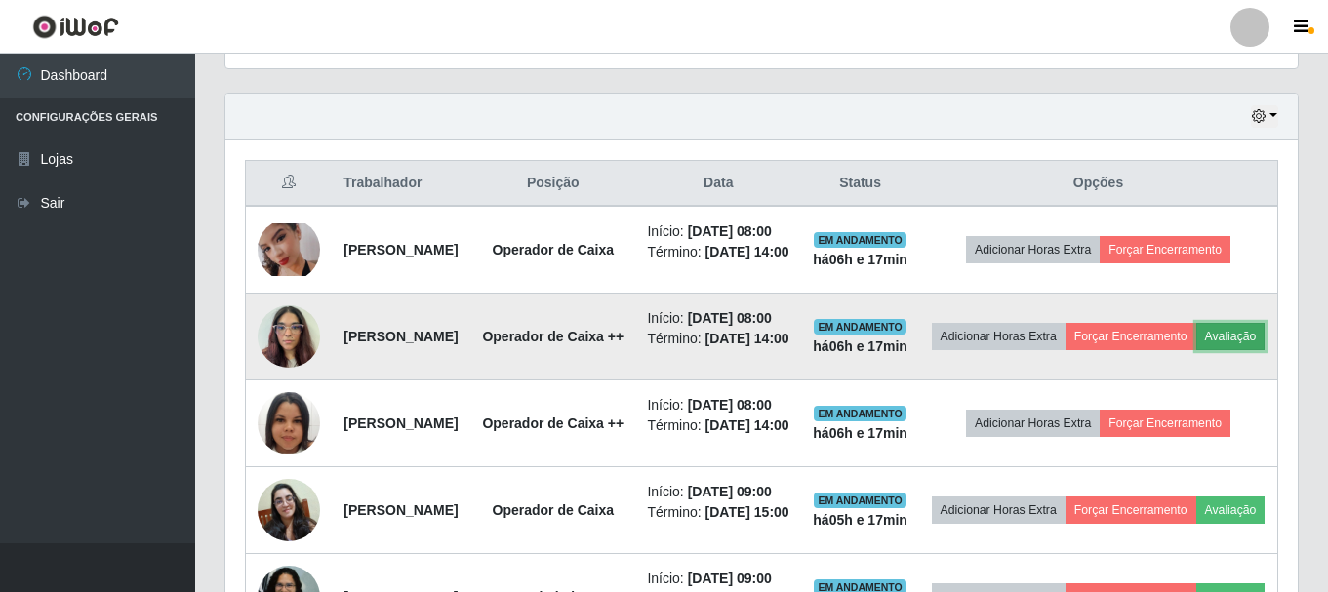
click at [1196, 350] on button "Avaliação" at bounding box center [1230, 336] width 69 height 27
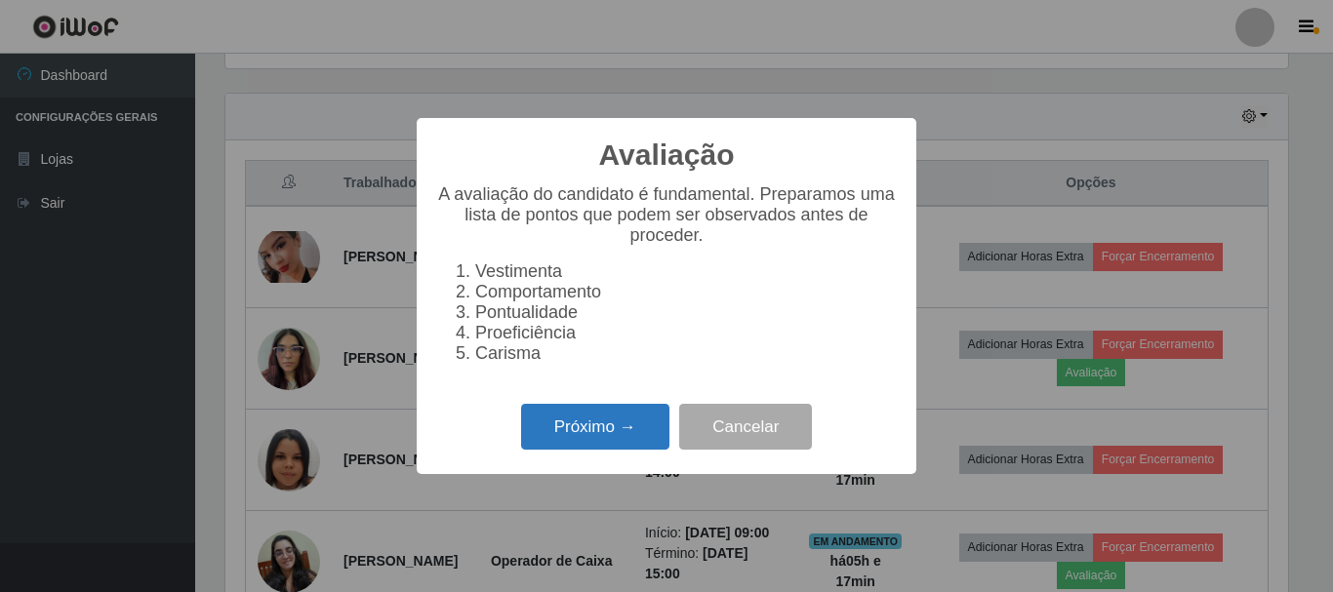
click at [616, 435] on button "Próximo →" at bounding box center [595, 427] width 148 height 46
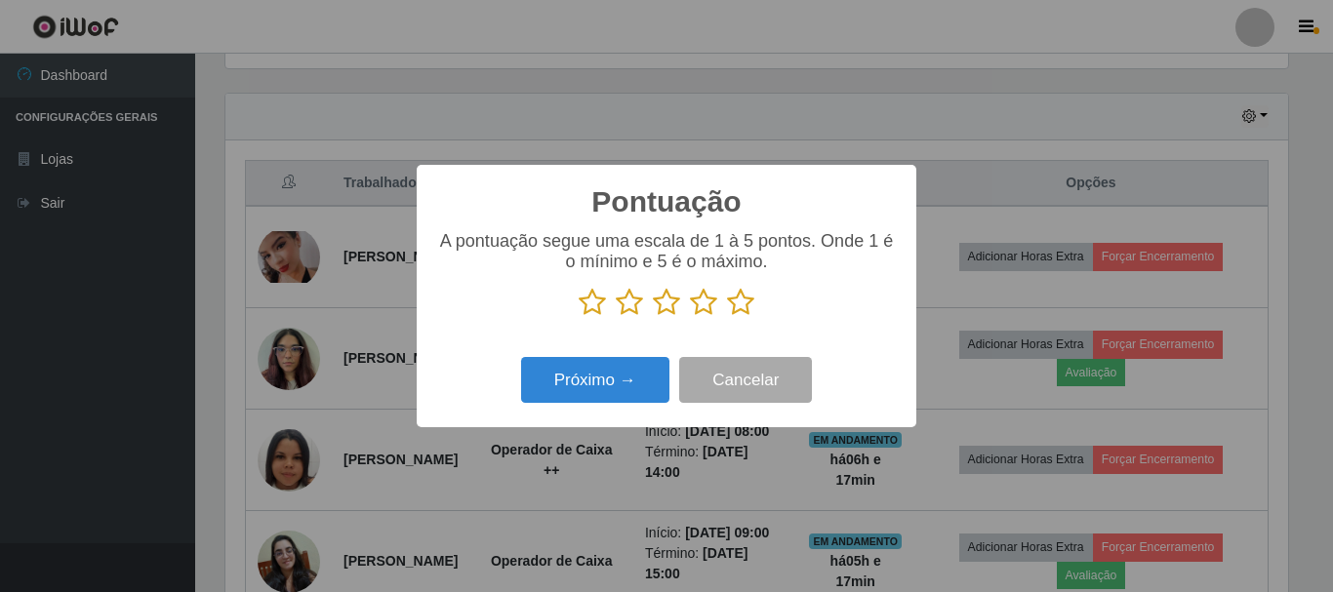
click at [739, 312] on icon at bounding box center [740, 302] width 27 height 29
click at [727, 317] on input "radio" at bounding box center [727, 317] width 0 height 0
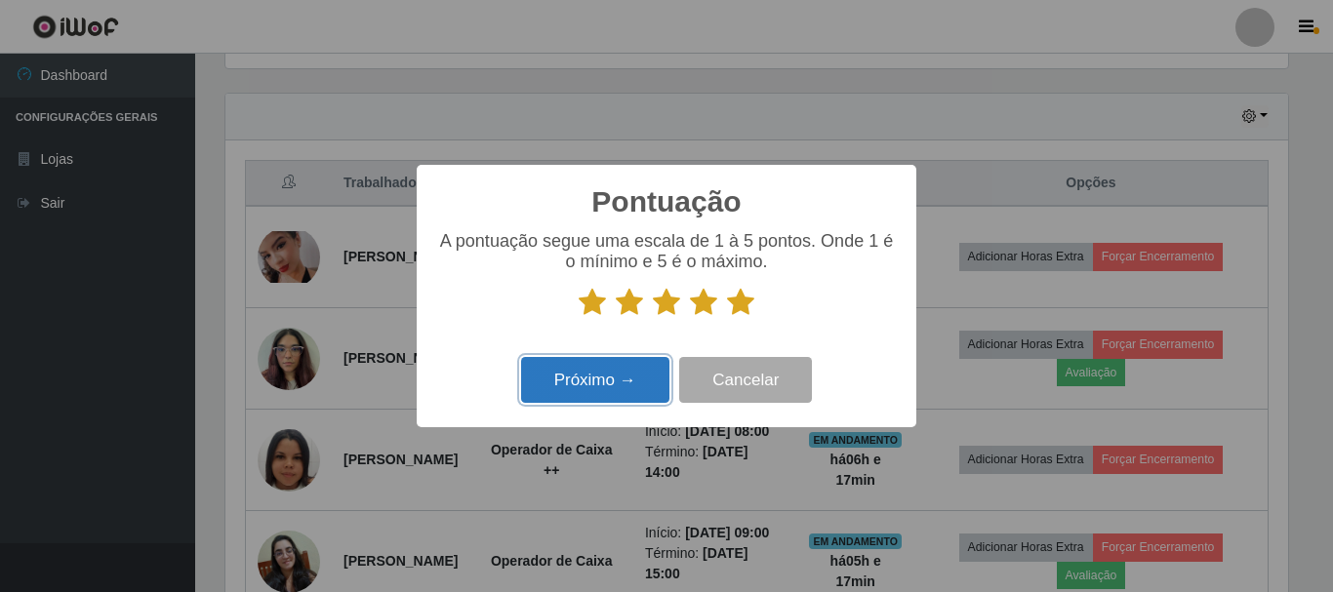
click at [610, 378] on button "Próximo →" at bounding box center [595, 380] width 148 height 46
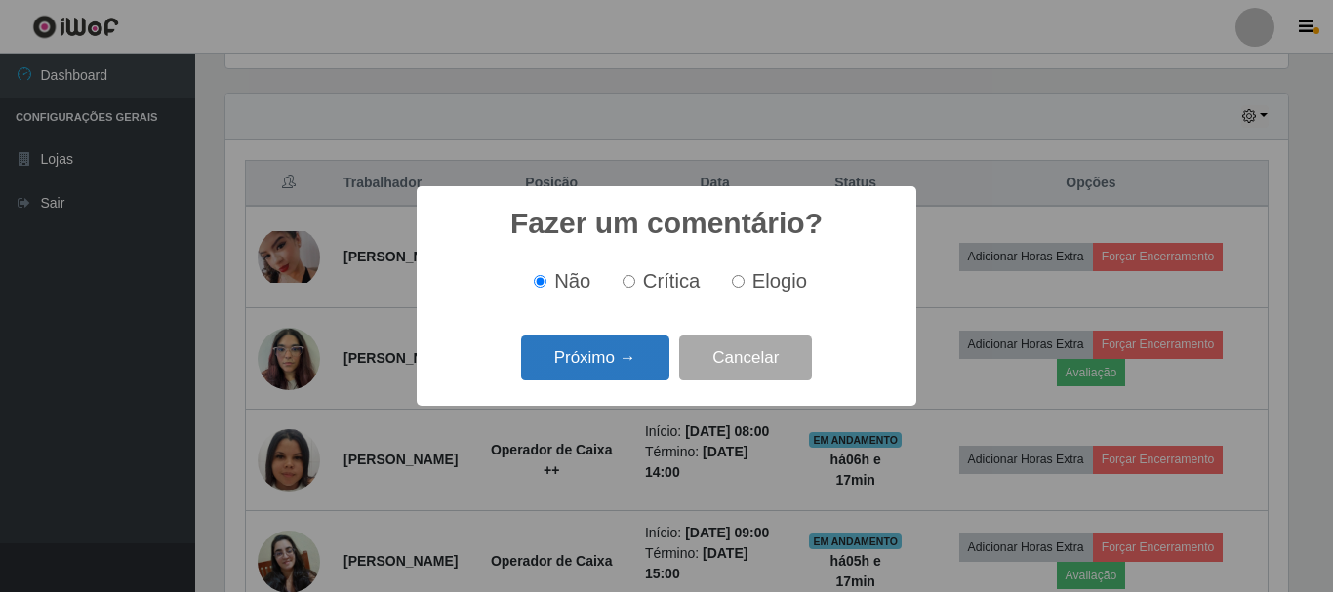
click at [622, 367] on button "Próximo →" at bounding box center [595, 359] width 148 height 46
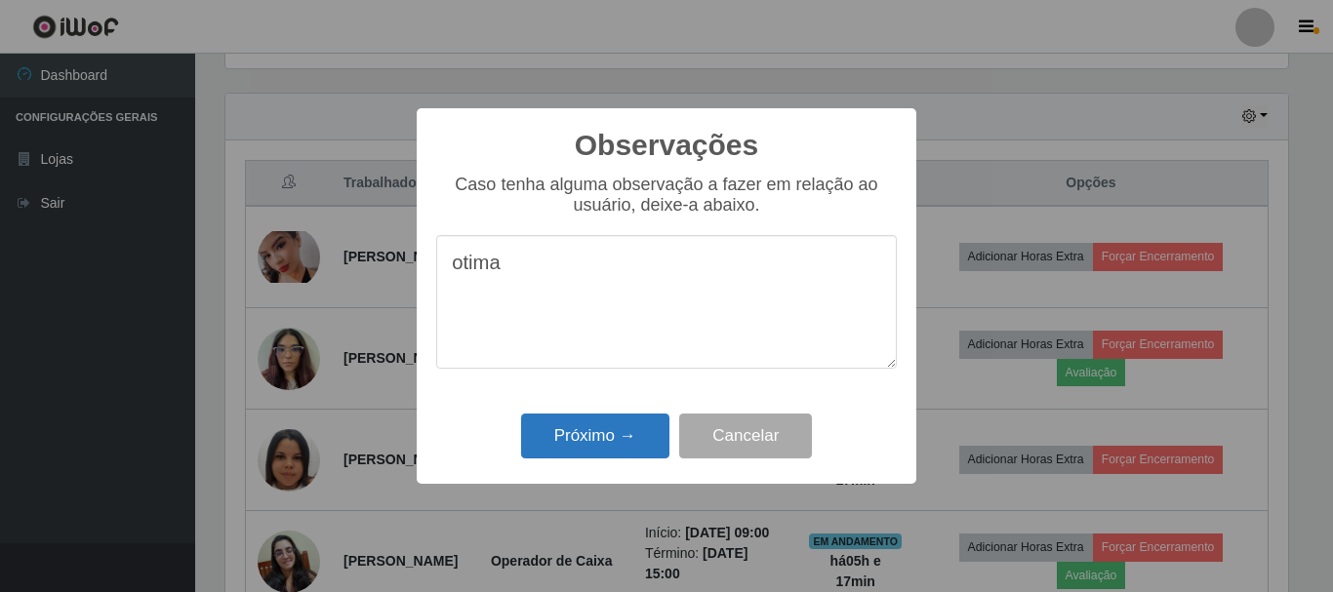
type textarea "otima"
click at [628, 439] on button "Próximo →" at bounding box center [595, 437] width 148 height 46
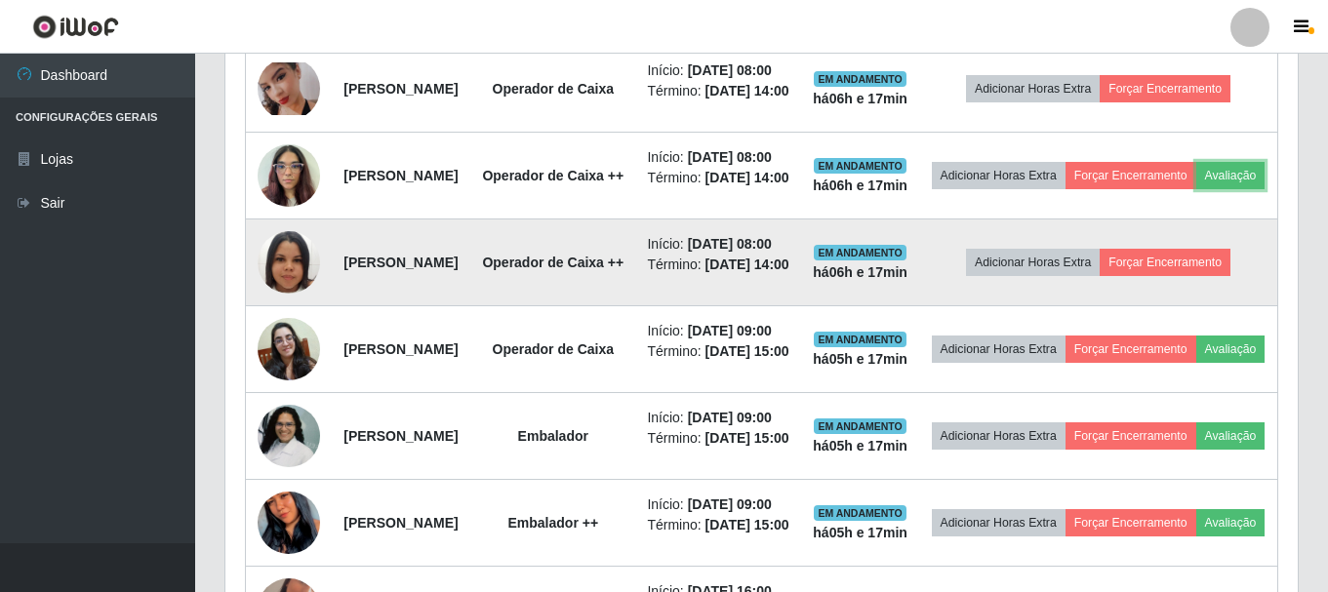
scroll to position [844, 0]
